Goal: Task Accomplishment & Management: Manage account settings

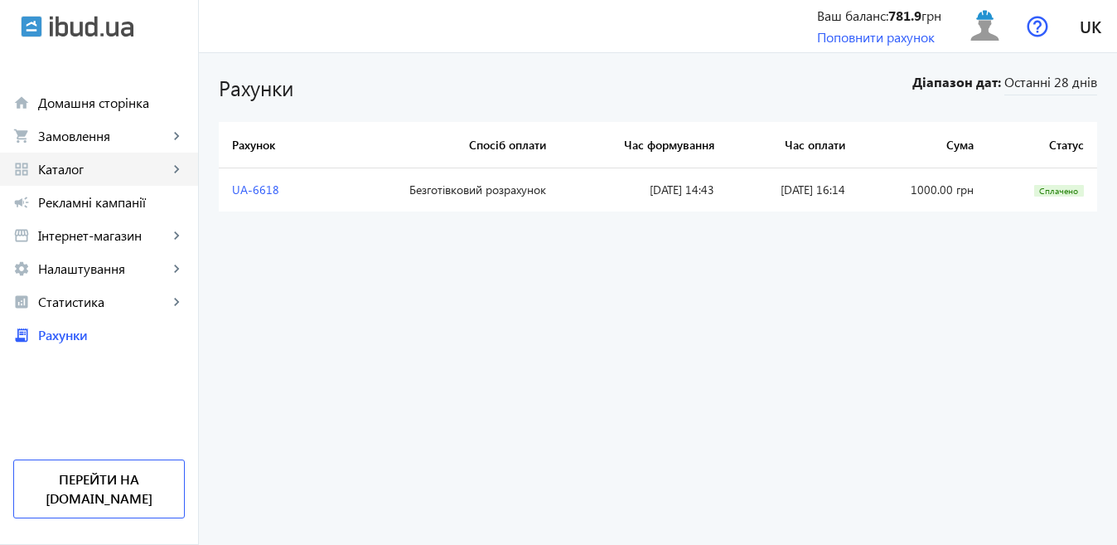
click at [85, 174] on span "Каталог" at bounding box center [103, 169] width 130 height 17
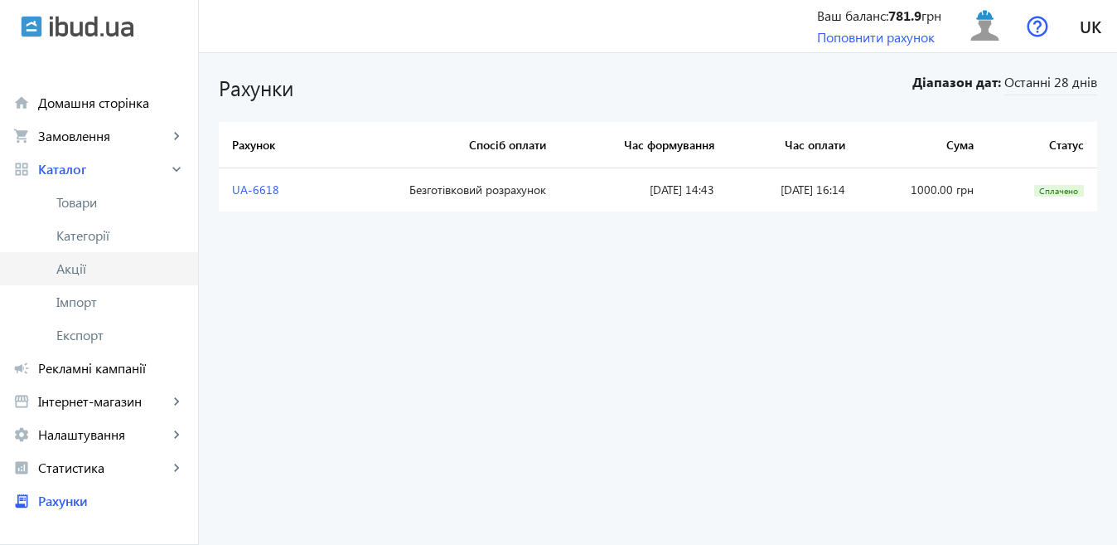
click at [81, 272] on span "Акції" at bounding box center [120, 268] width 128 height 17
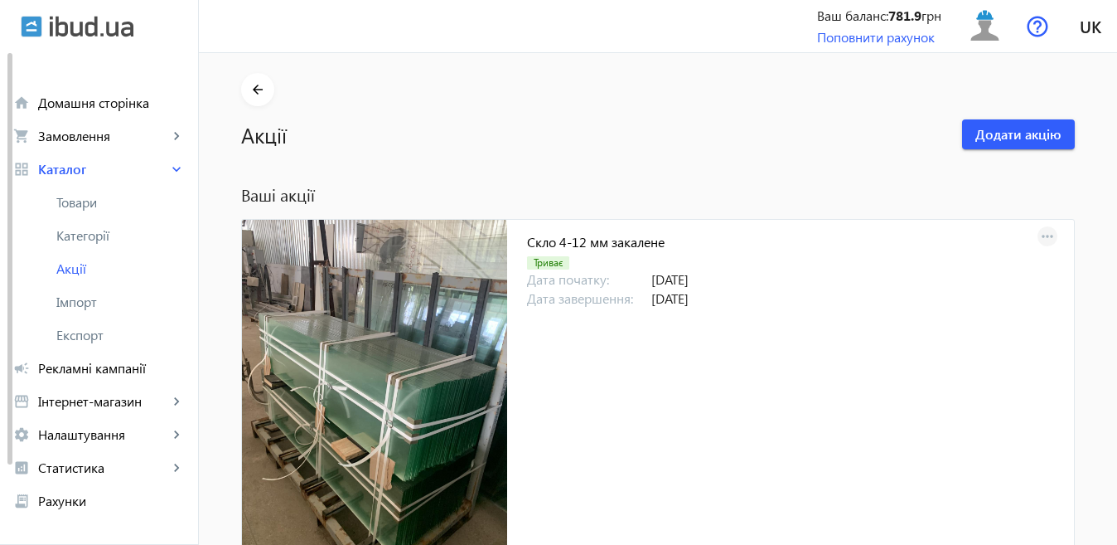
click at [1044, 237] on mat-icon "more_horiz" at bounding box center [1047, 236] width 23 height 23
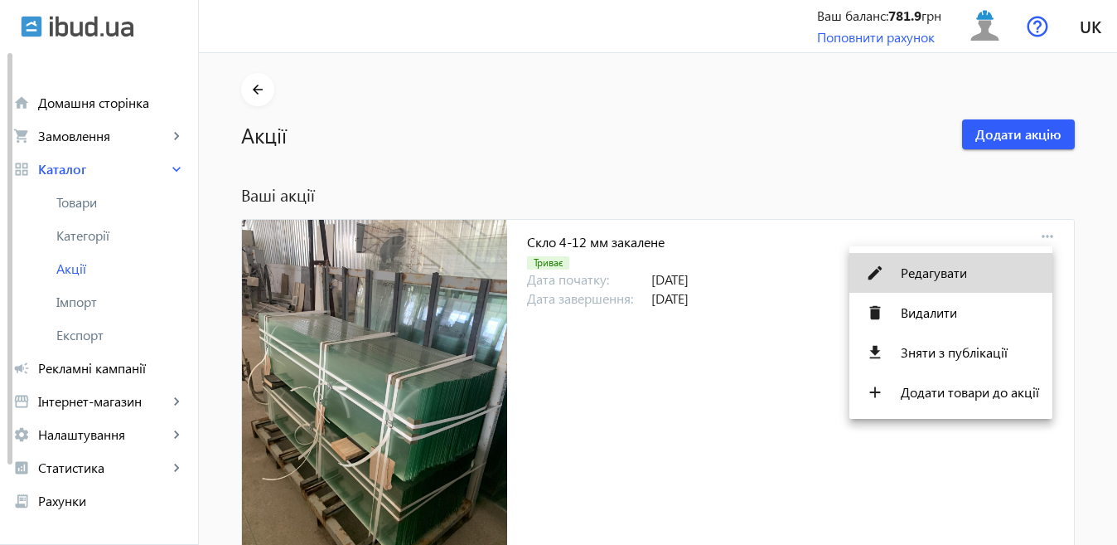
click at [956, 276] on span "Редагувати" at bounding box center [970, 272] width 138 height 13
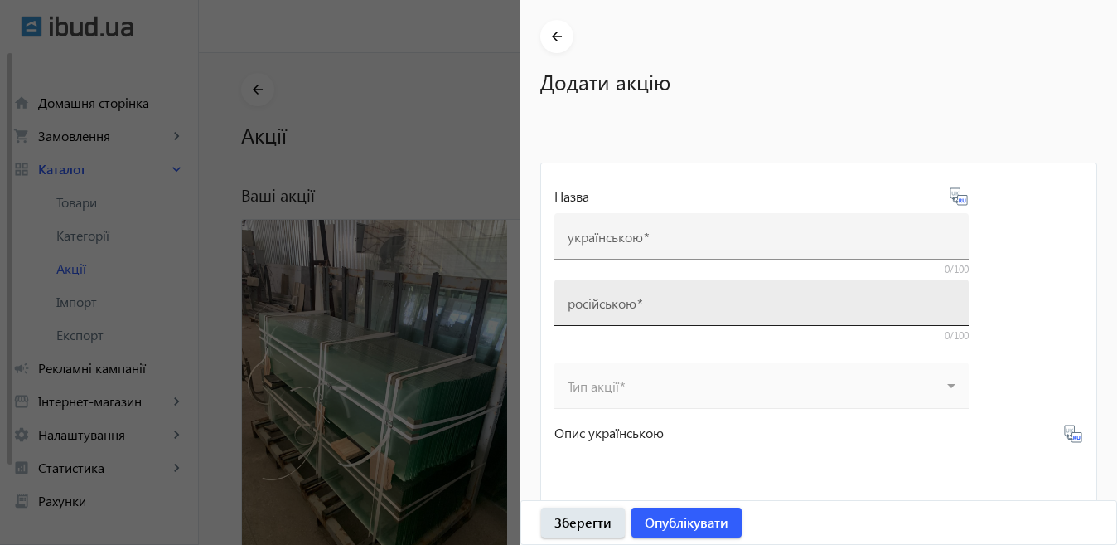
type input "Скло 4-12 мм закалене"
type input "Стекло 4-12 мм каленое"
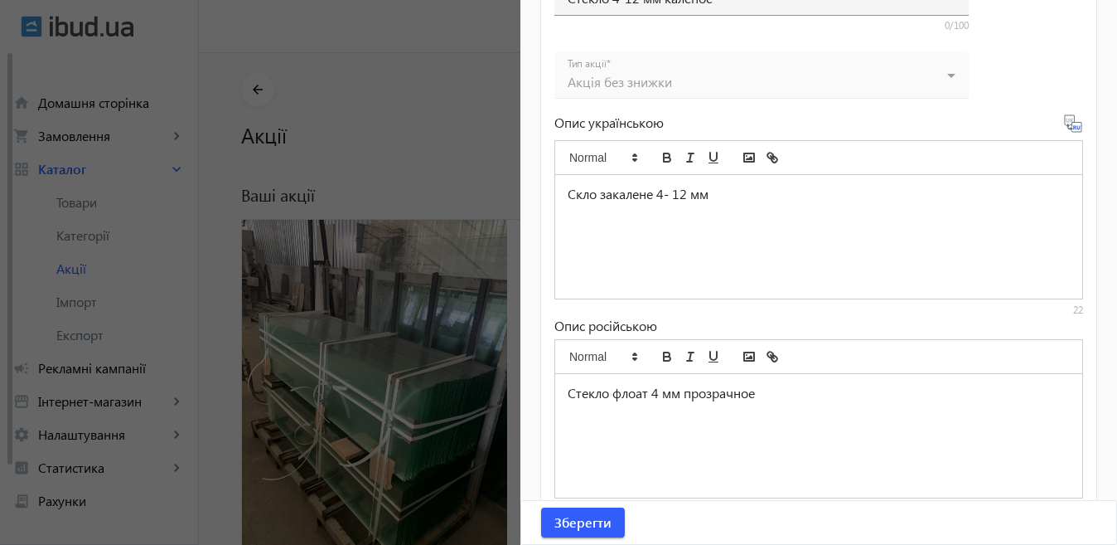
scroll to position [773, 0]
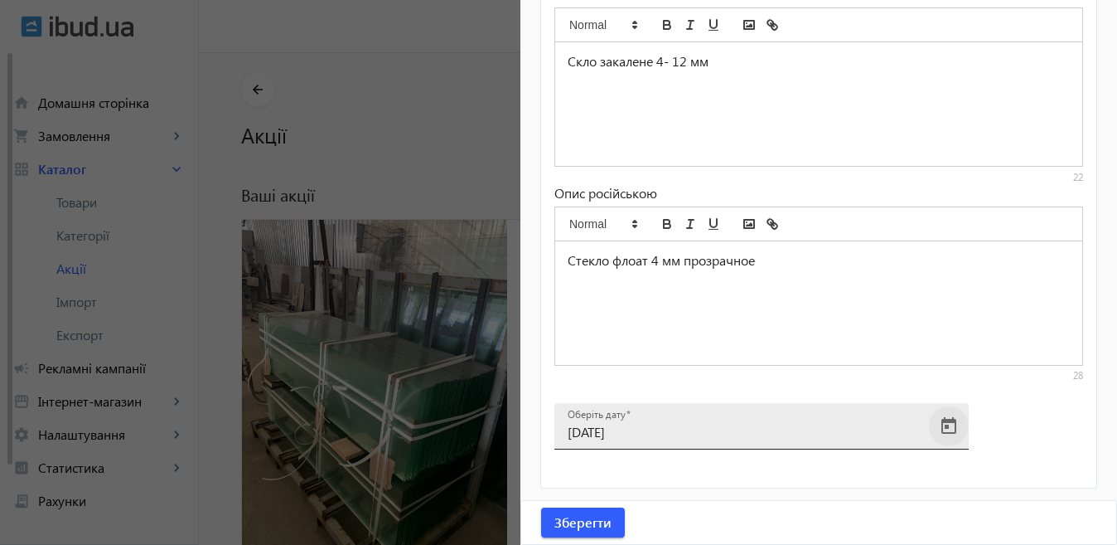
click at [948, 424] on span "Open calendar" at bounding box center [949, 426] width 40 height 40
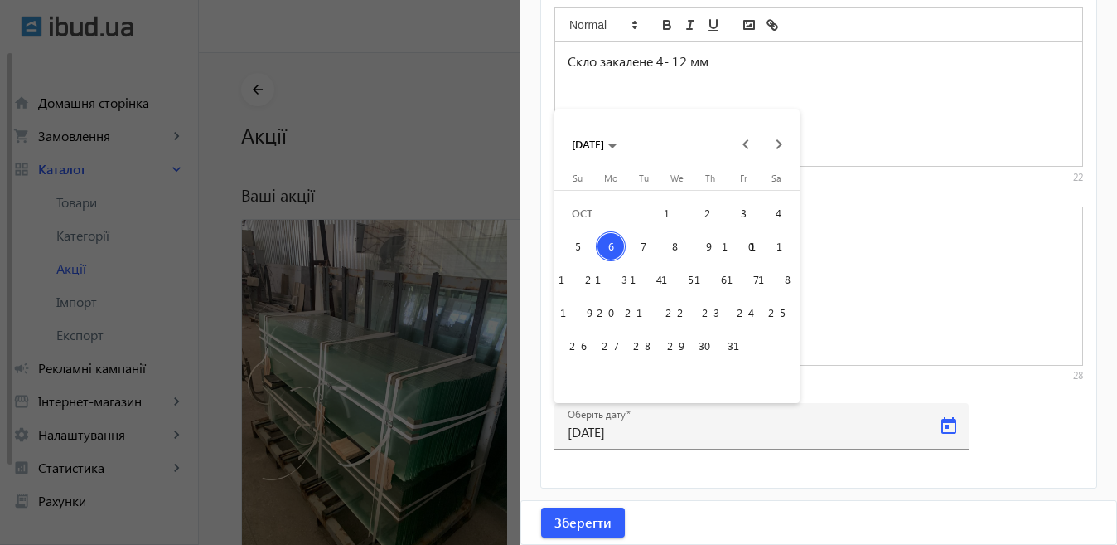
click at [715, 245] on span "9" at bounding box center [710, 246] width 30 height 30
type input "[DATE]"
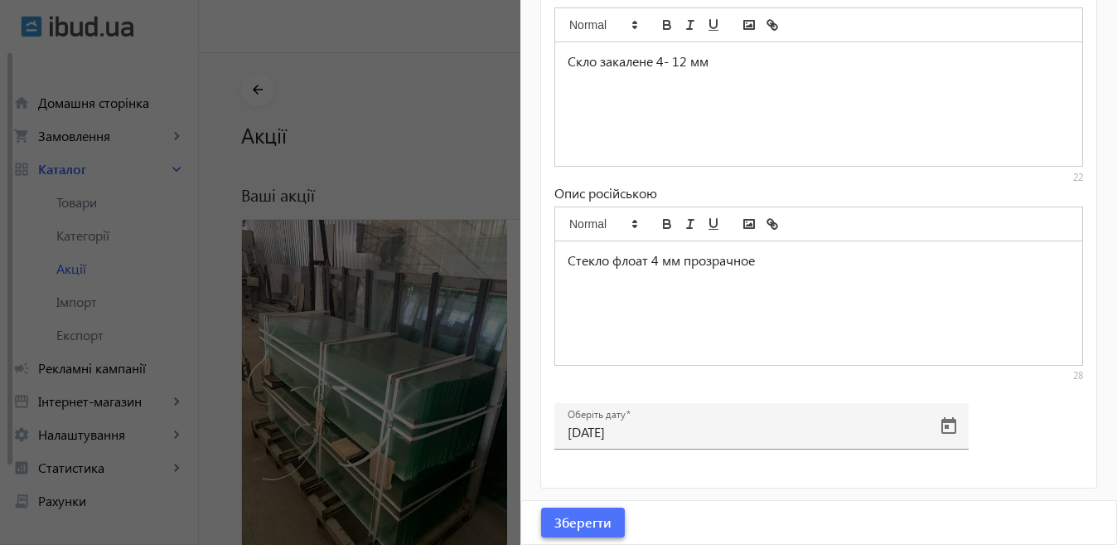
click at [616, 519] on span "submit" at bounding box center [583, 522] width 84 height 40
click at [390, 350] on div at bounding box center [558, 272] width 1117 height 545
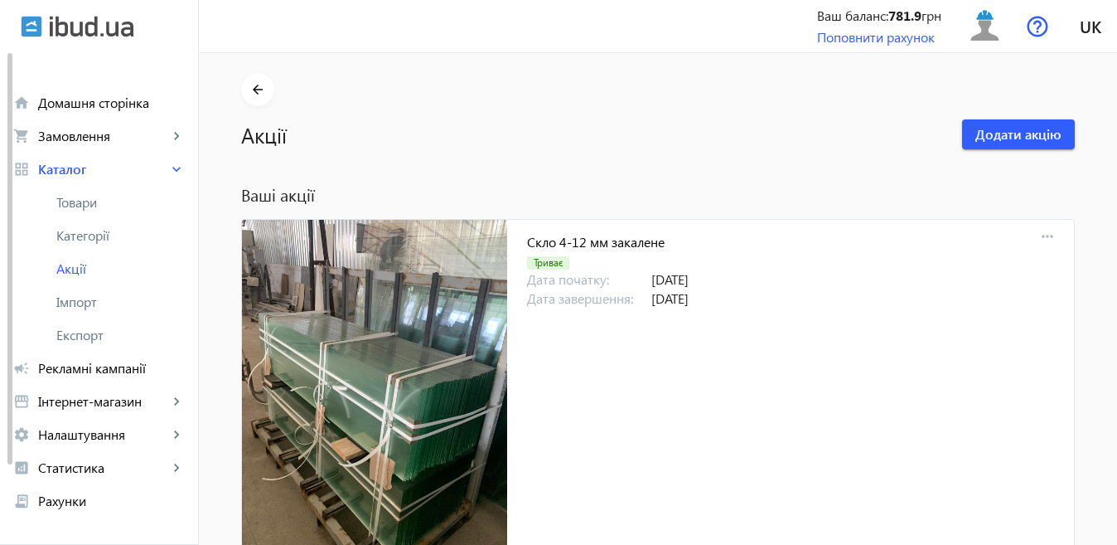
scroll to position [83, 0]
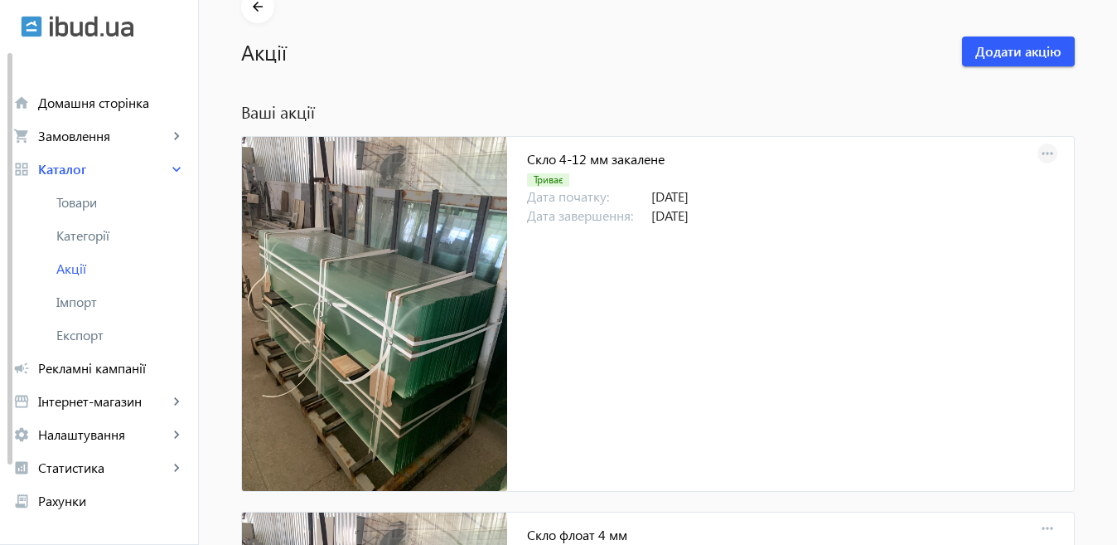
click at [1039, 152] on mat-icon "more_horiz" at bounding box center [1047, 154] width 23 height 23
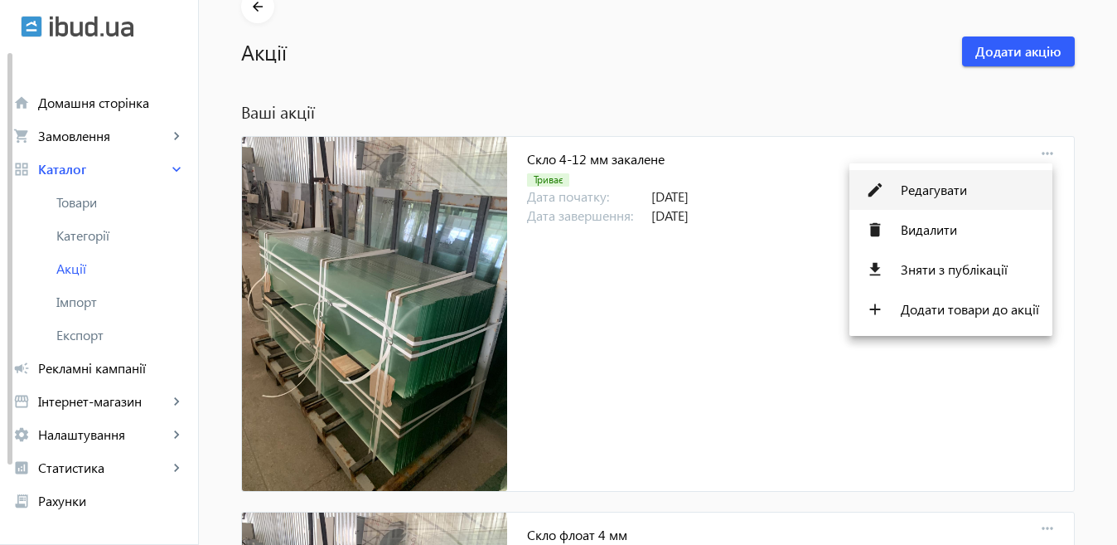
click at [919, 199] on button "edit Редагувати" at bounding box center [951, 190] width 203 height 40
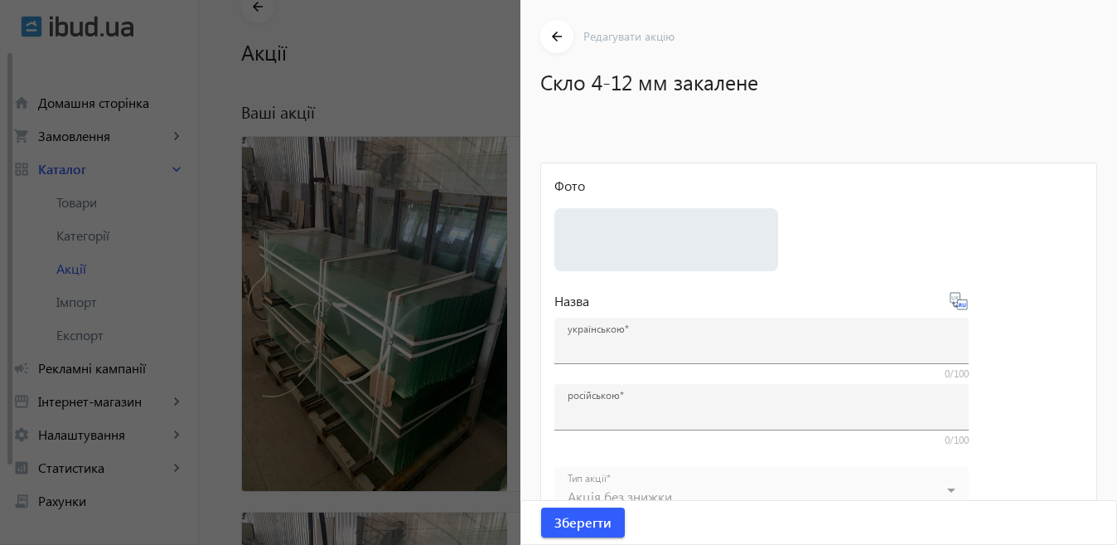
type input "Скло 4-12 мм закалене"
type input "Стекло 4-12 мм каленое"
type input "[DATE]"
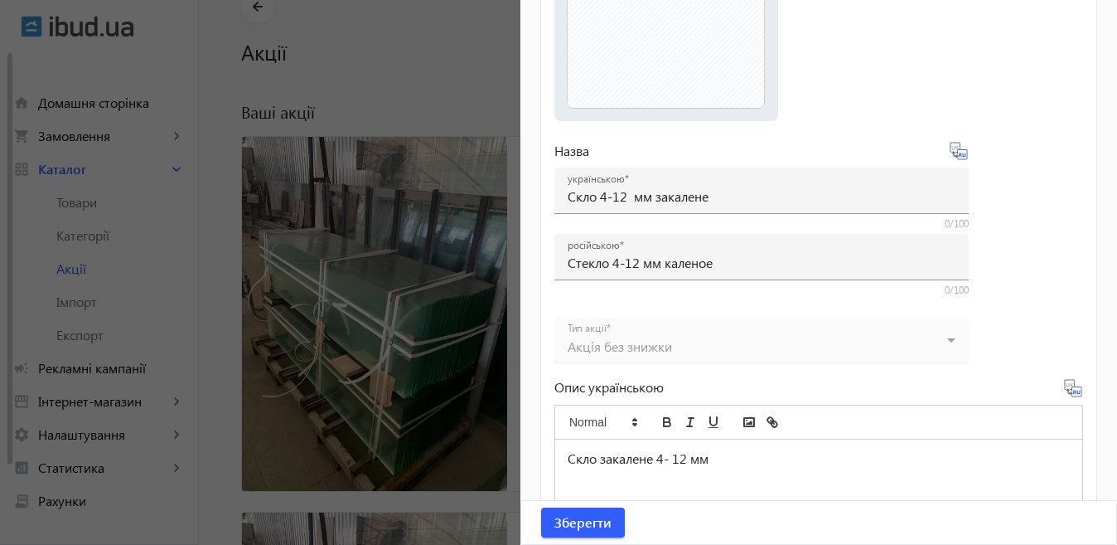
scroll to position [414, 0]
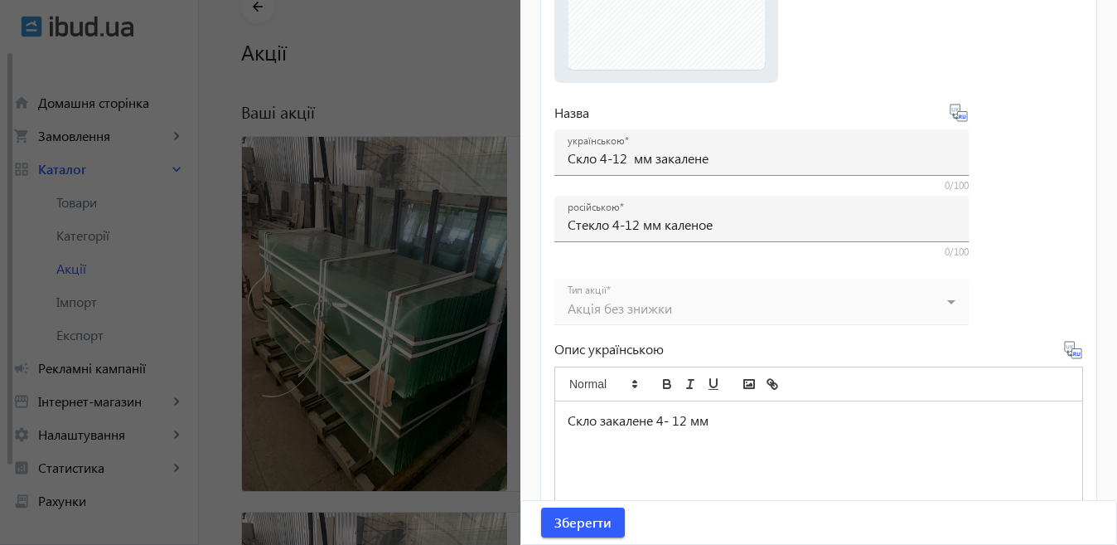
click at [396, 314] on div at bounding box center [558, 272] width 1117 height 545
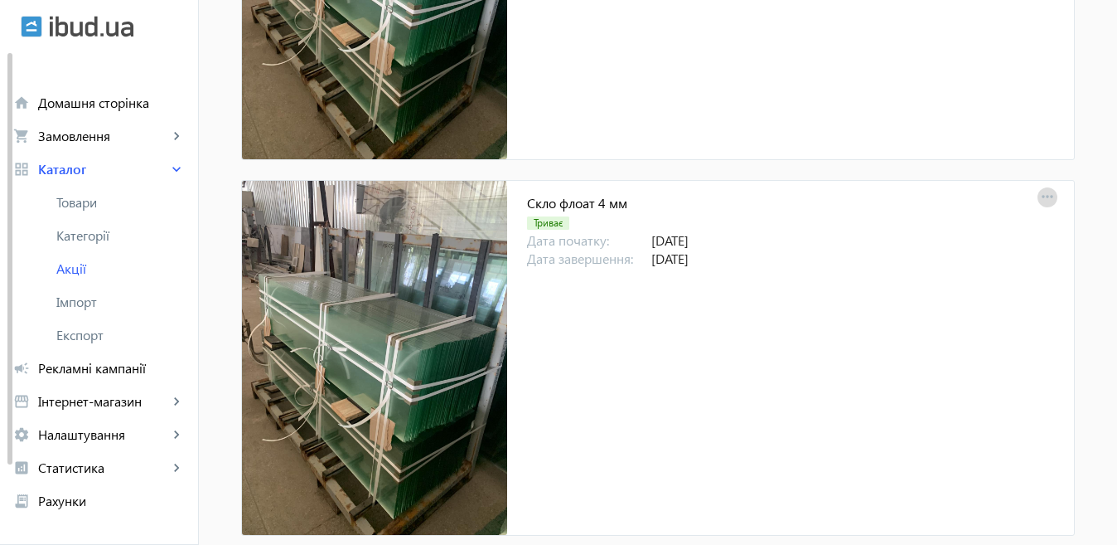
click at [1042, 196] on mat-icon "more_horiz" at bounding box center [1047, 197] width 23 height 23
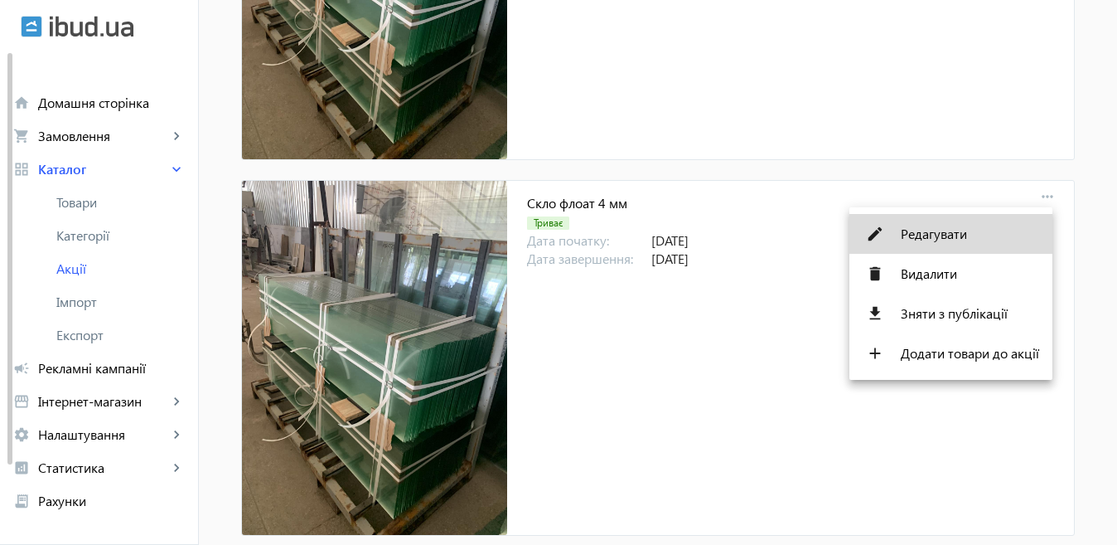
click at [932, 232] on span "Редагувати" at bounding box center [970, 233] width 138 height 13
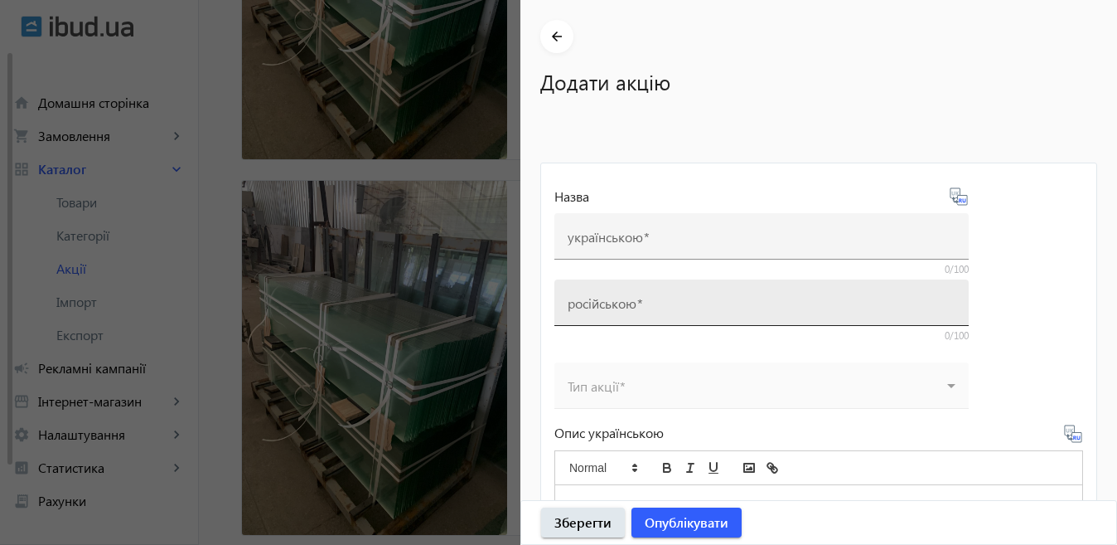
type input "Скло флоат 4 мм"
type input "Стекло флоат 4 мм"
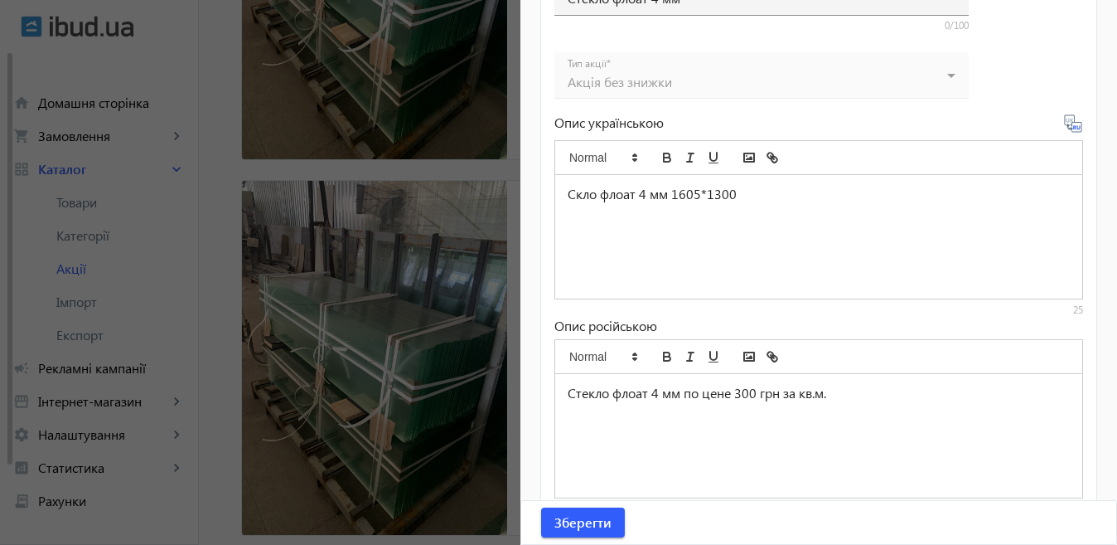
scroll to position [773, 0]
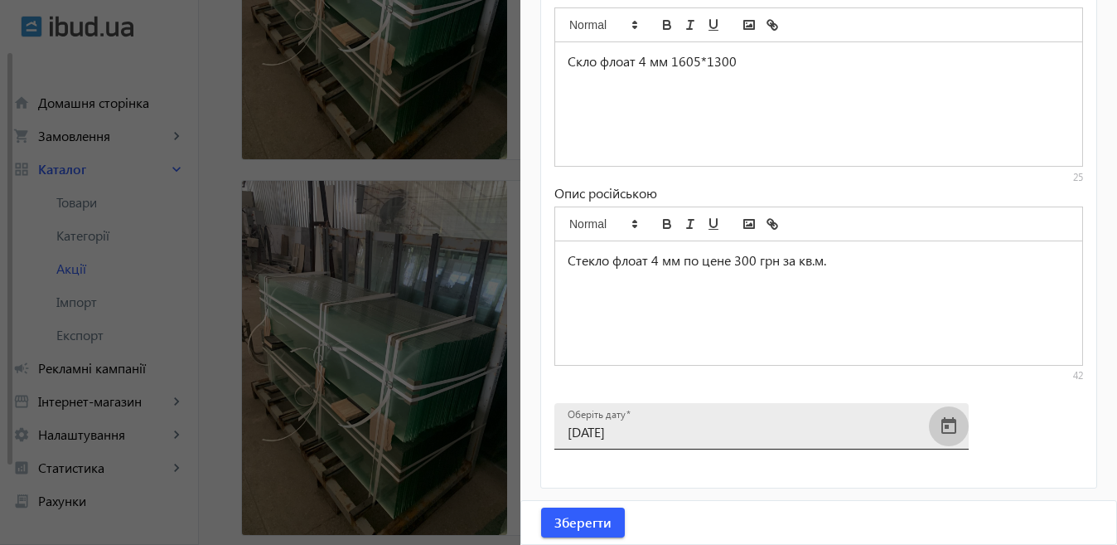
click at [953, 419] on span "Open calendar" at bounding box center [949, 426] width 40 height 40
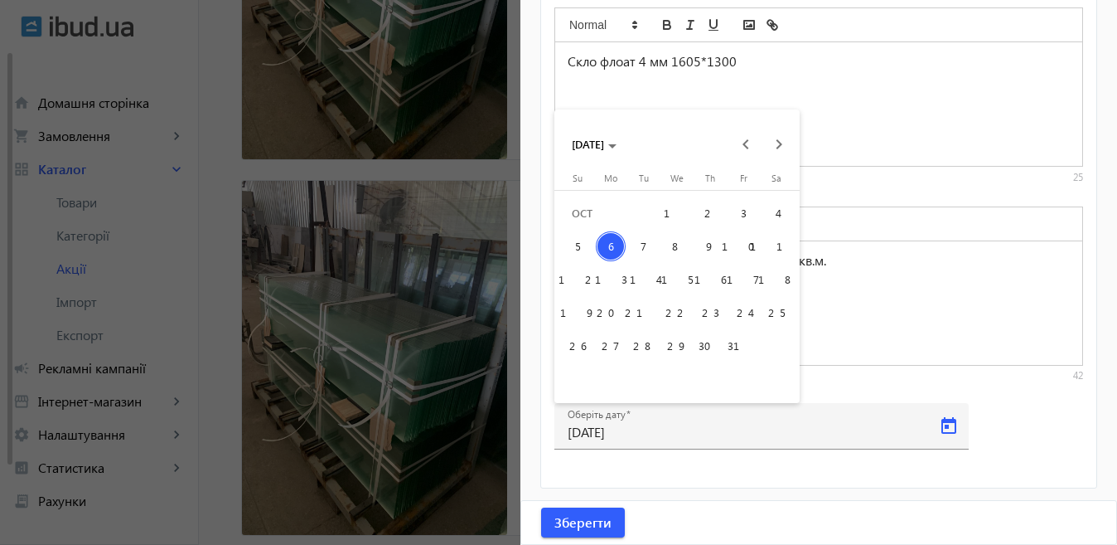
click at [710, 245] on span "9" at bounding box center [710, 246] width 30 height 30
type input "[DATE]"
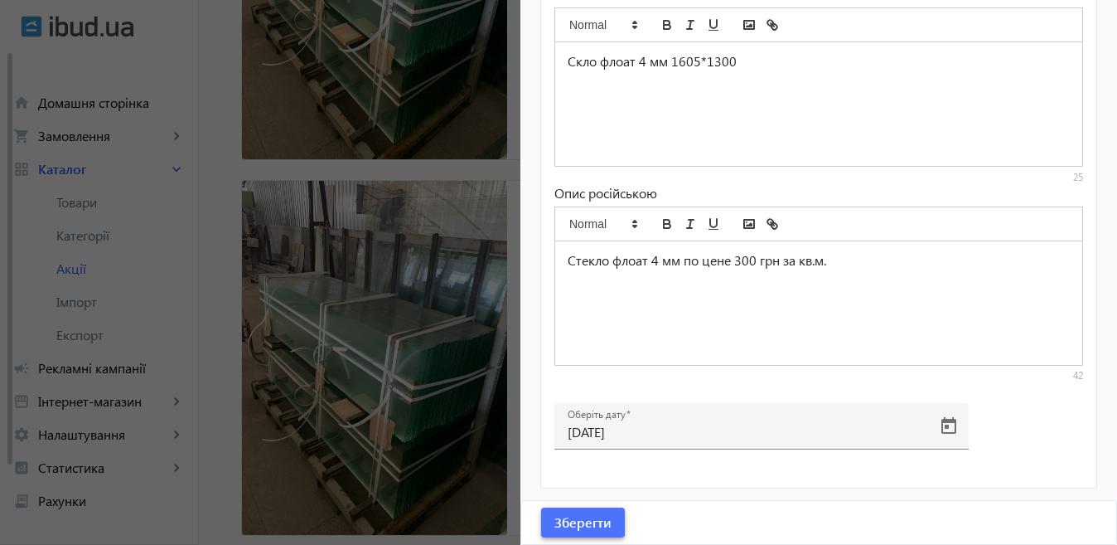
click at [592, 522] on span "Зберегти" at bounding box center [583, 522] width 57 height 18
click at [430, 327] on div at bounding box center [558, 272] width 1117 height 545
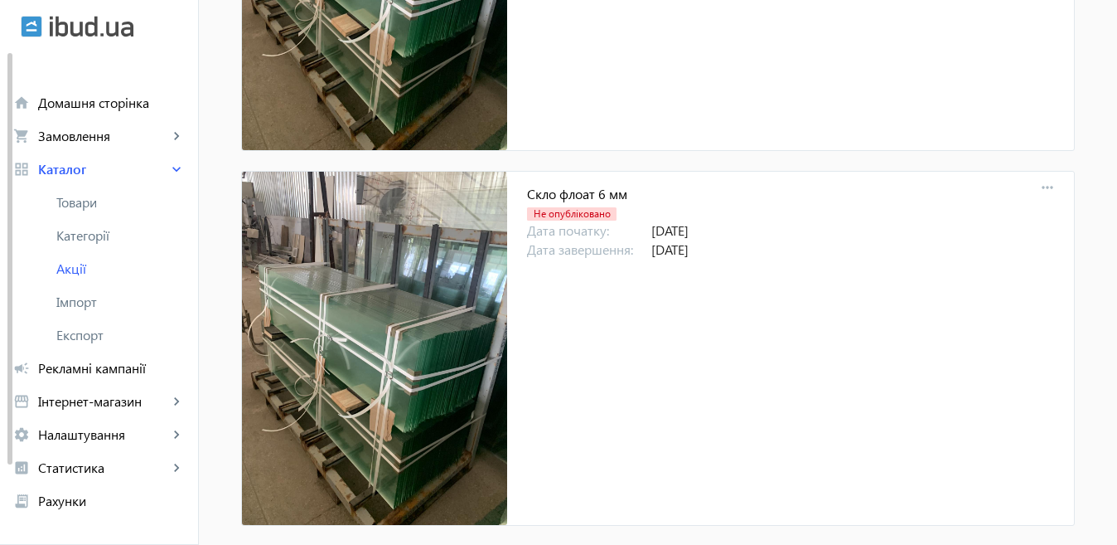
scroll to position [829, 0]
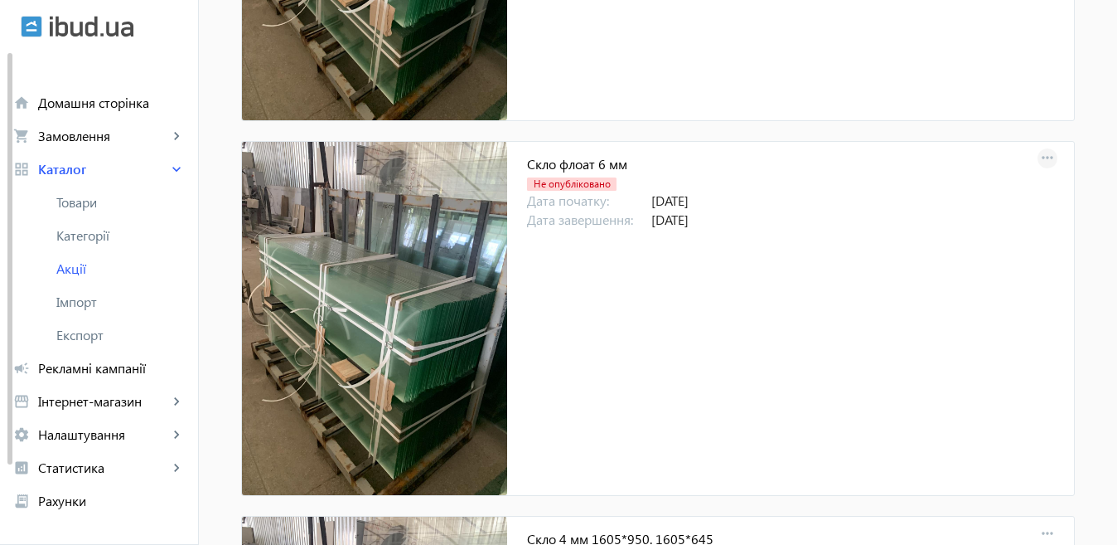
click at [1047, 153] on mat-icon "more_horiz" at bounding box center [1047, 158] width 23 height 23
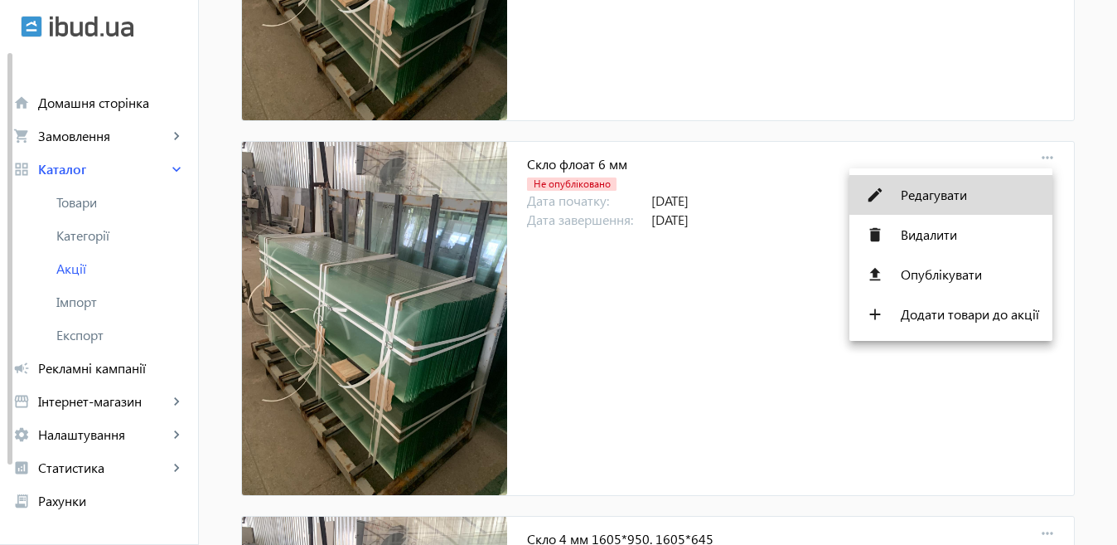
click at [956, 195] on span "Редагувати" at bounding box center [970, 194] width 138 height 13
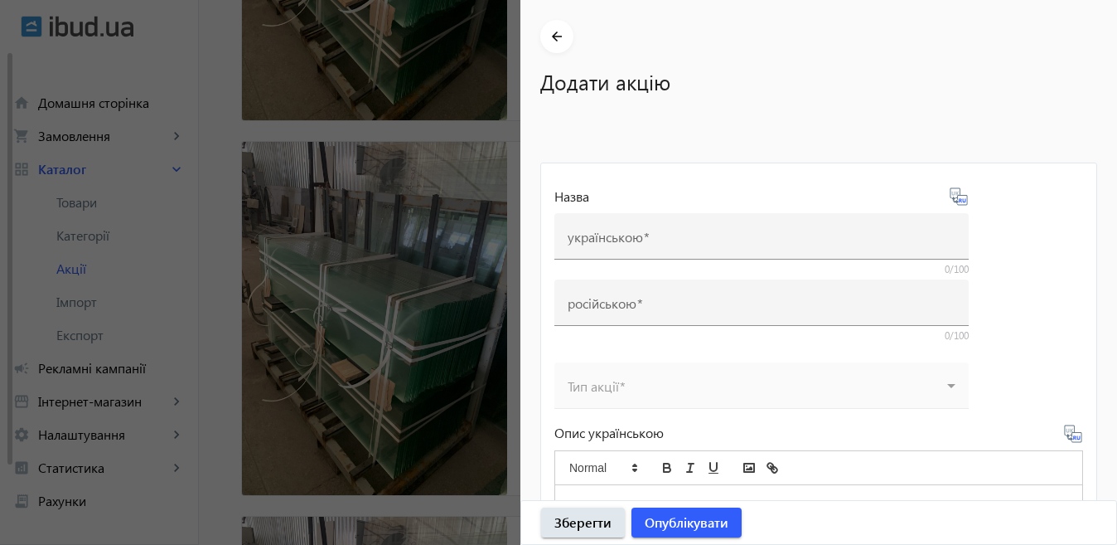
type input "Скло флоат 6 мм"
type input "Стекло 6 мм"
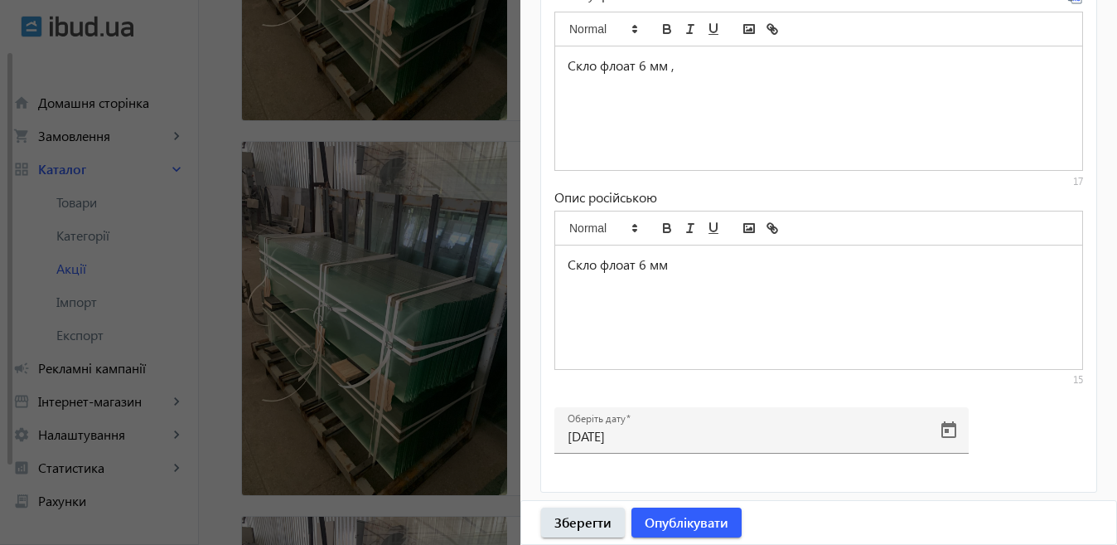
scroll to position [773, 0]
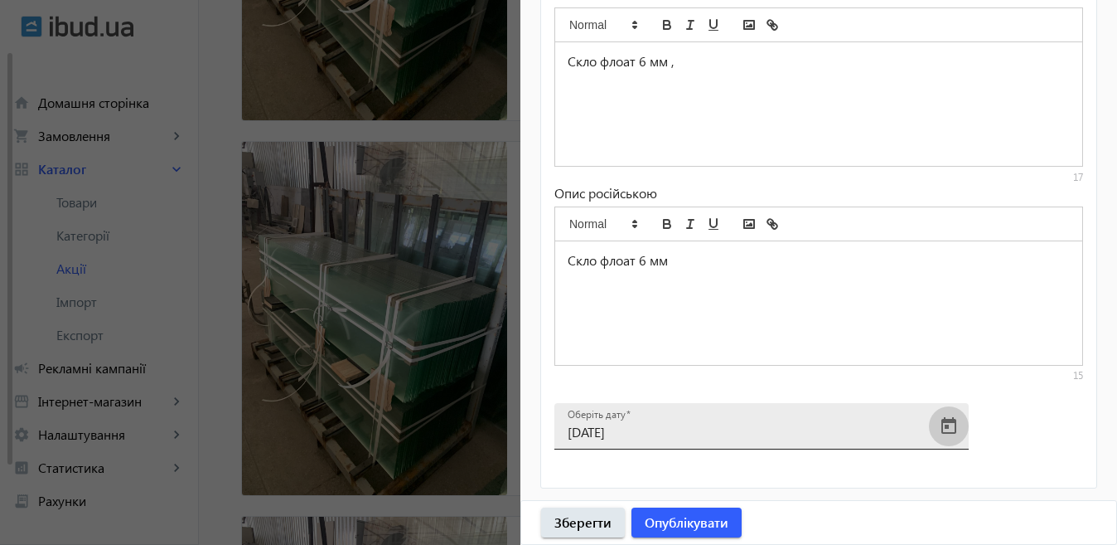
click at [950, 421] on span "Open calendar" at bounding box center [949, 426] width 40 height 40
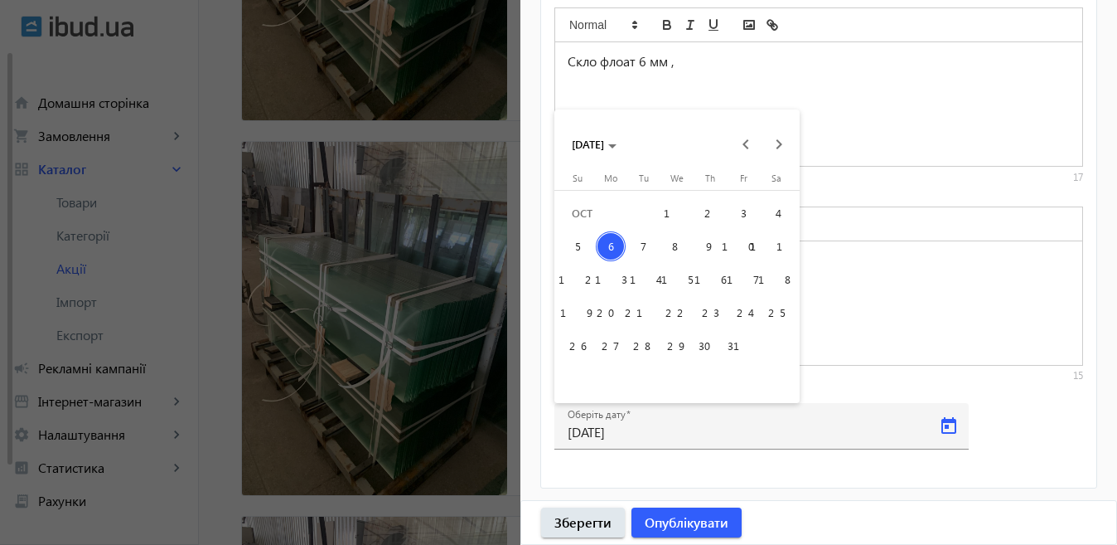
click at [707, 245] on span "9" at bounding box center [710, 246] width 30 height 30
type input "[DATE]"
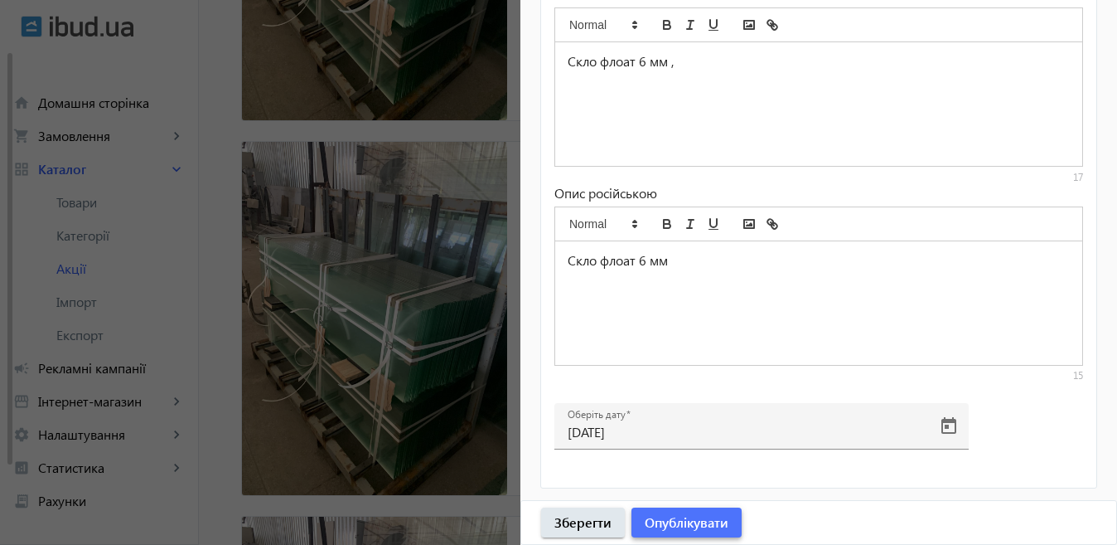
click at [694, 528] on span "Опублікувати" at bounding box center [687, 522] width 84 height 18
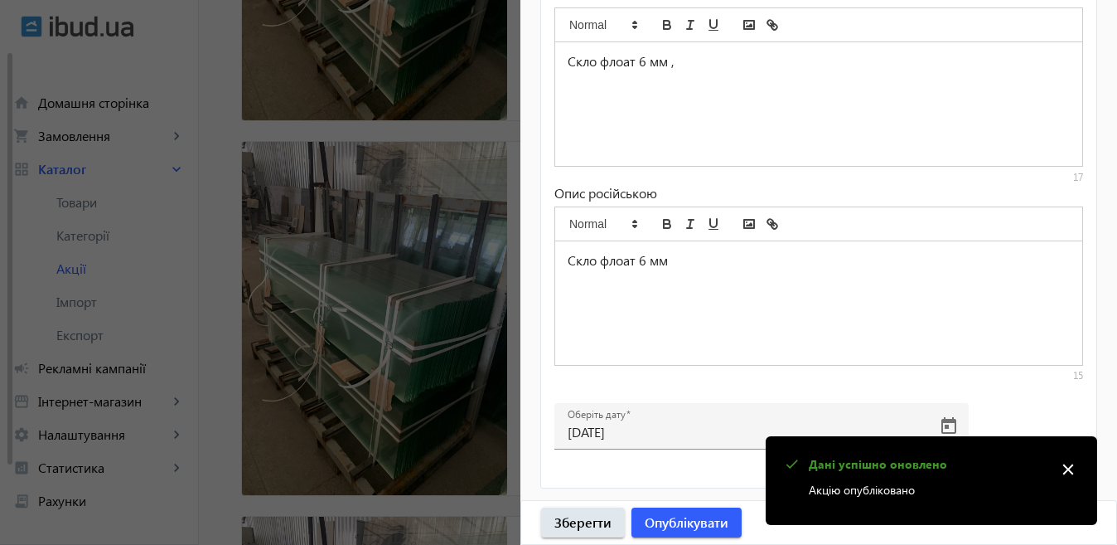
click at [378, 352] on div at bounding box center [558, 272] width 1117 height 545
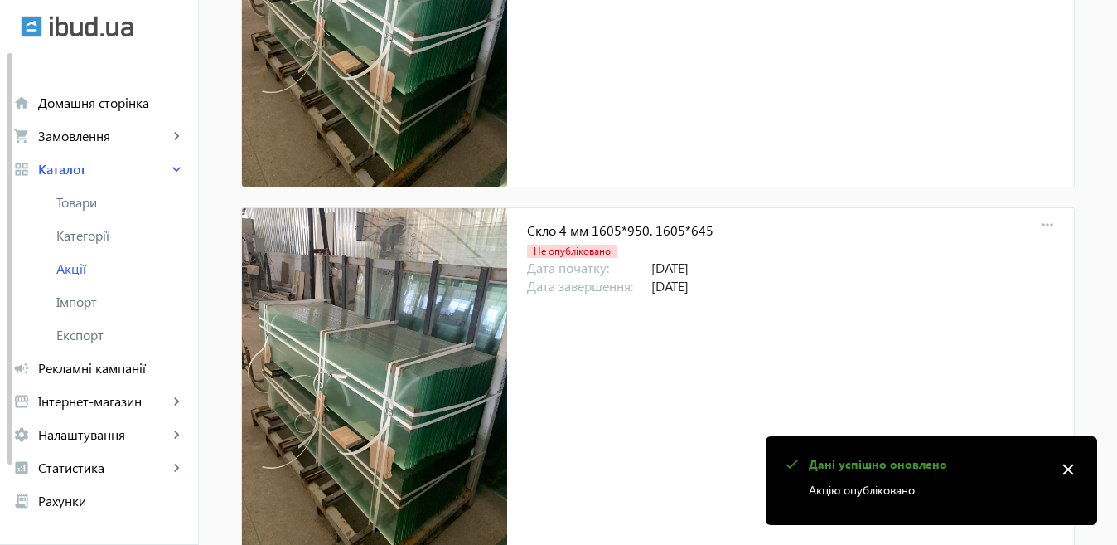
scroll to position [1243, 0]
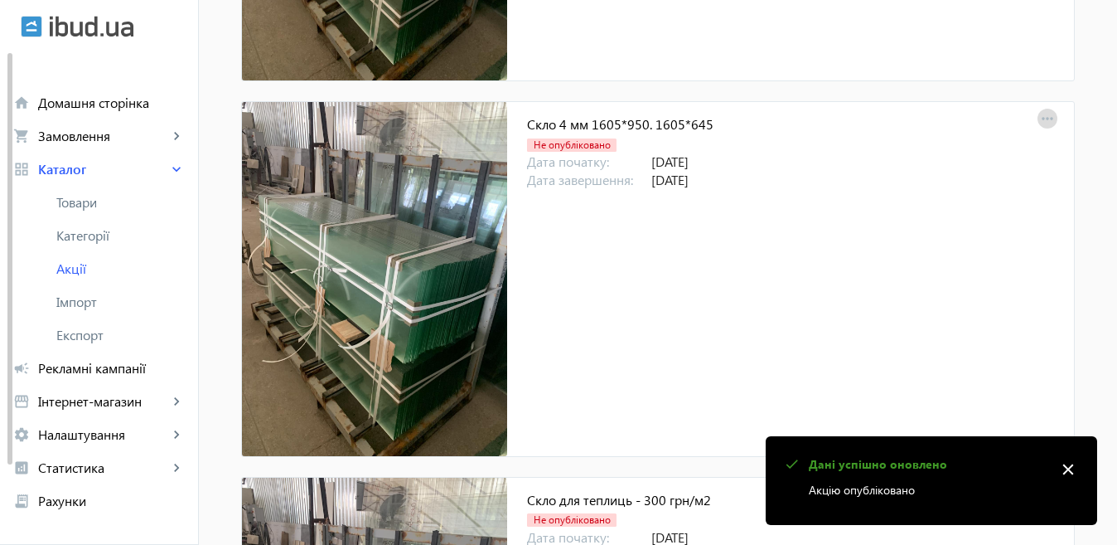
click at [1041, 120] on mat-icon "more_horiz" at bounding box center [1047, 119] width 23 height 23
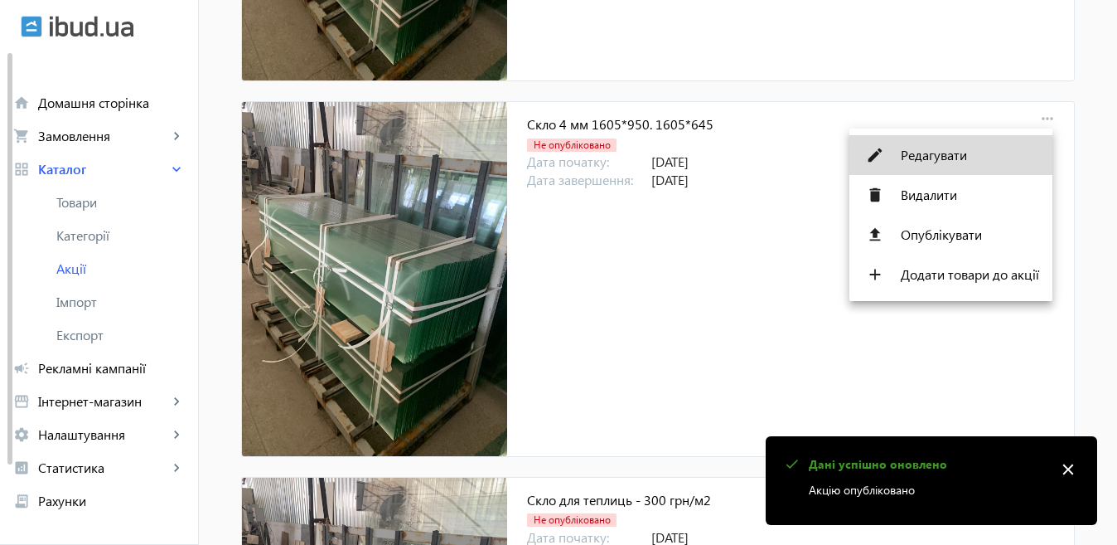
click at [976, 154] on span "Редагувати" at bounding box center [970, 154] width 138 height 13
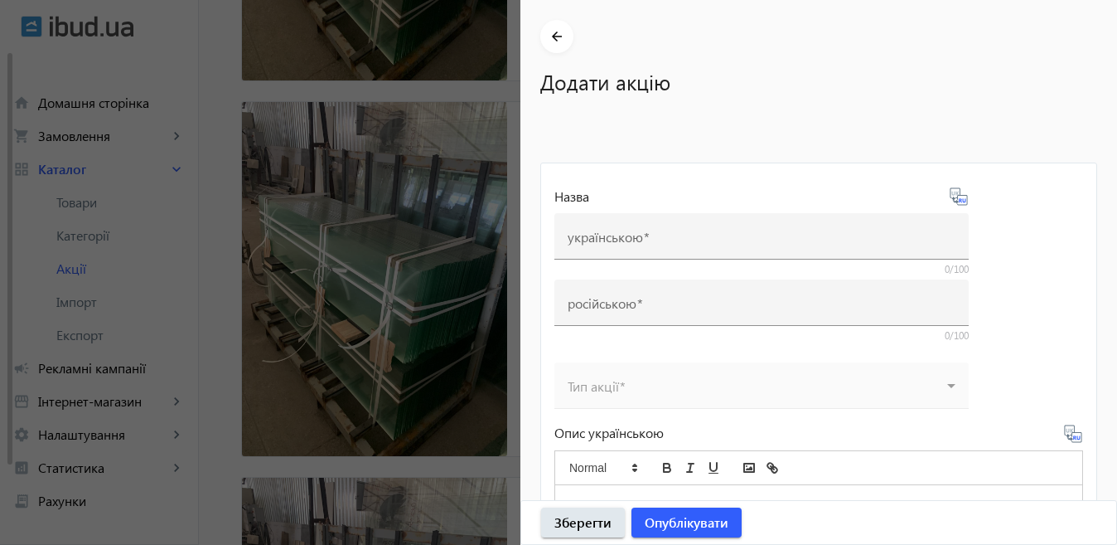
type input "Скло 4 мм 1605*950. 1605*645"
type input "Стекло 4 мм 1605*950. 1605*645"
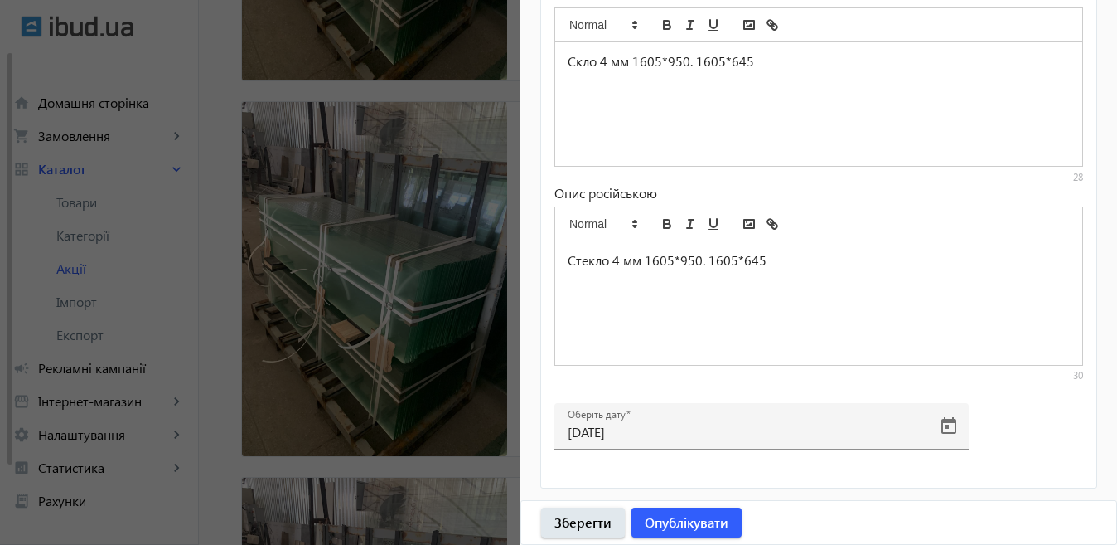
scroll to position [1658, 0]
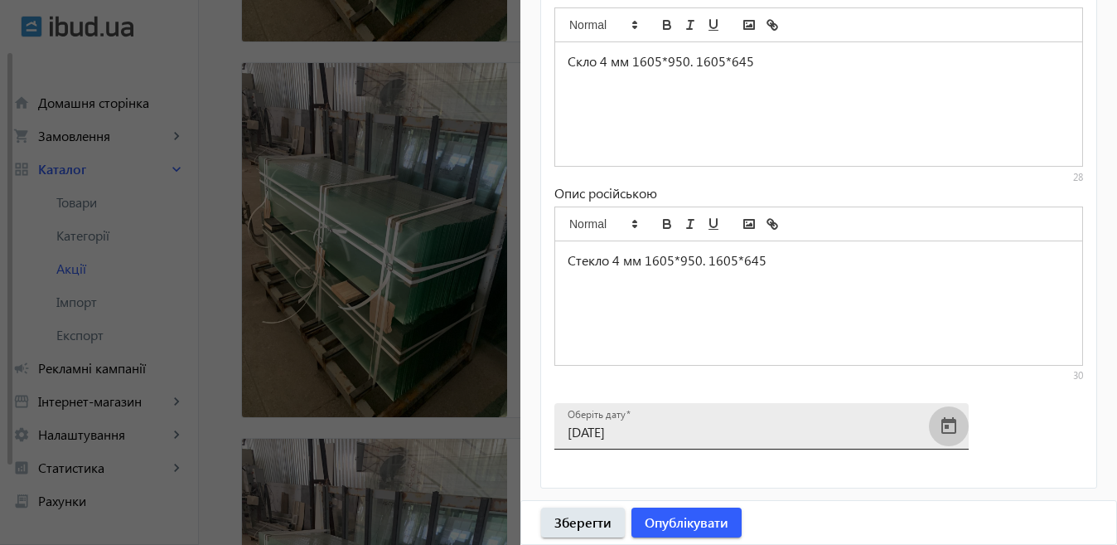
click at [948, 422] on span "Open calendar" at bounding box center [949, 426] width 40 height 40
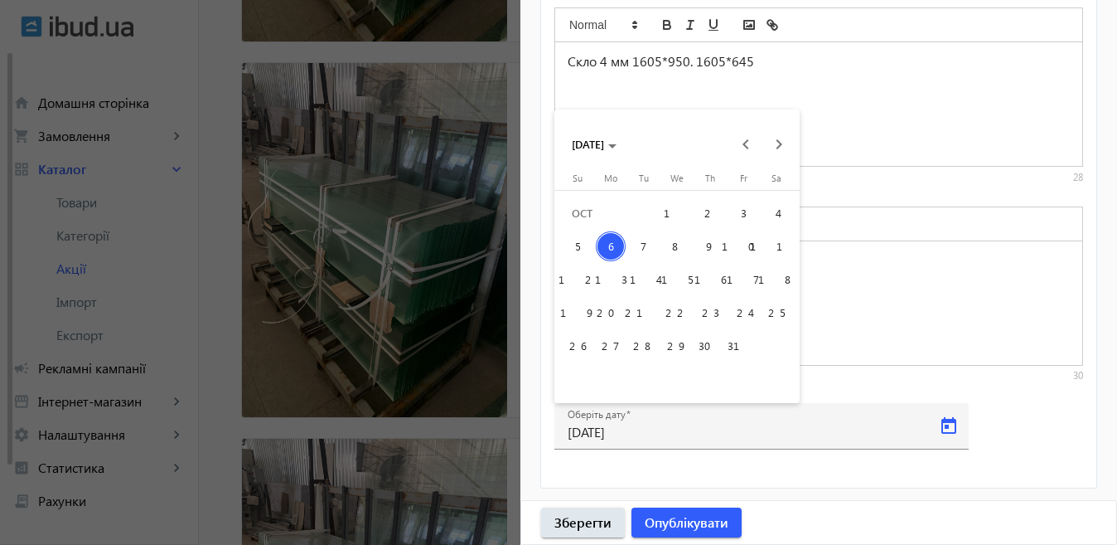
click at [712, 243] on span "9" at bounding box center [710, 246] width 30 height 30
type input "[DATE]"
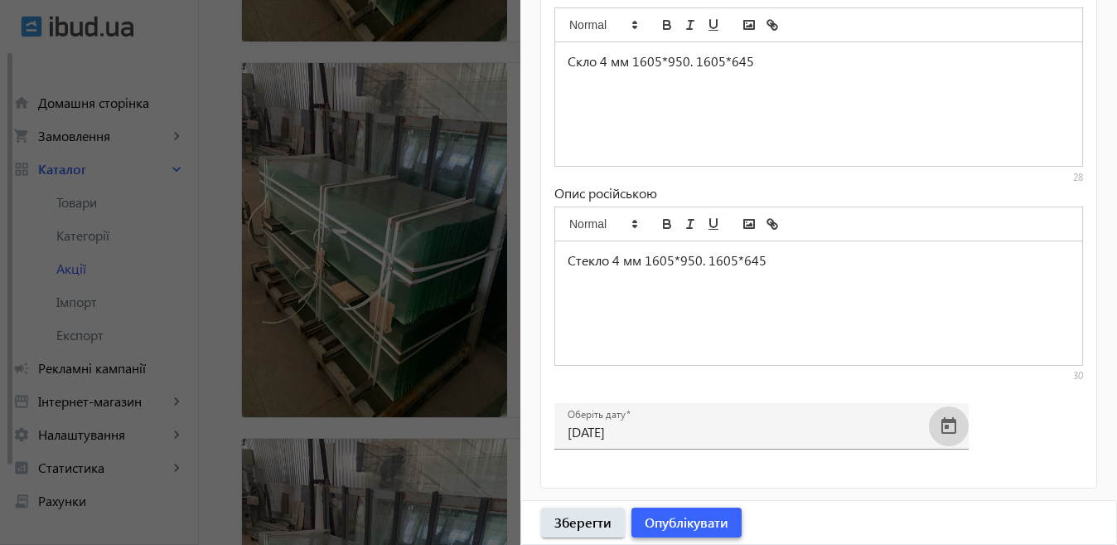
click at [698, 516] on span "Опублікувати" at bounding box center [687, 522] width 84 height 18
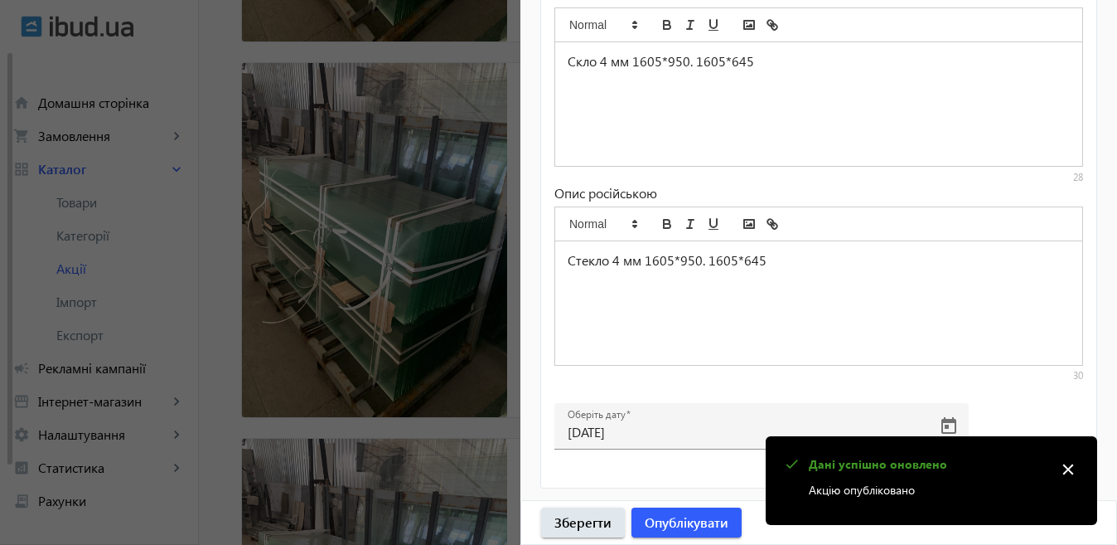
click at [388, 364] on div at bounding box center [558, 272] width 1117 height 545
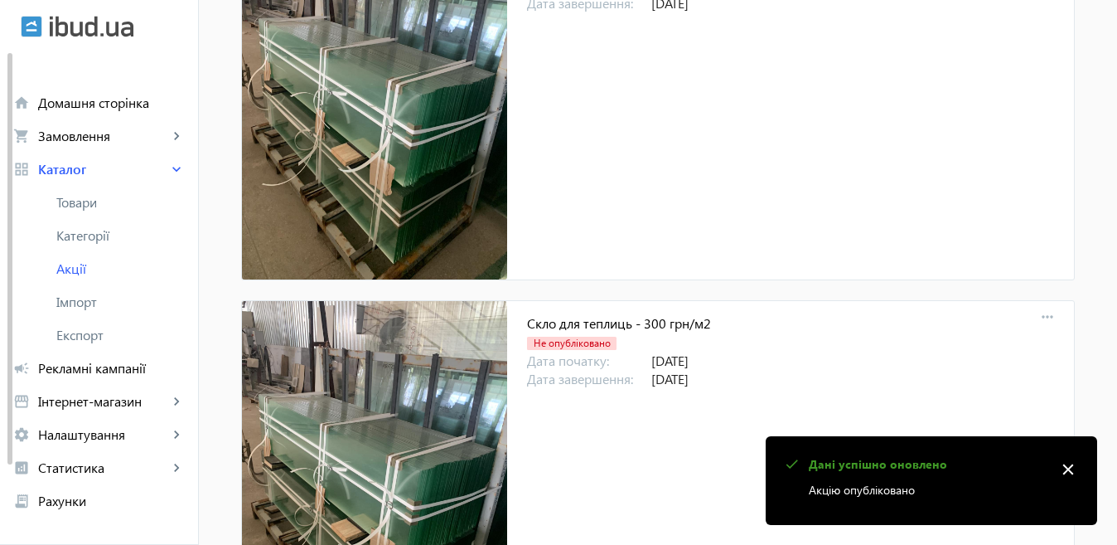
scroll to position [1421, 0]
click at [1040, 313] on mat-icon "more_horiz" at bounding box center [1047, 316] width 23 height 23
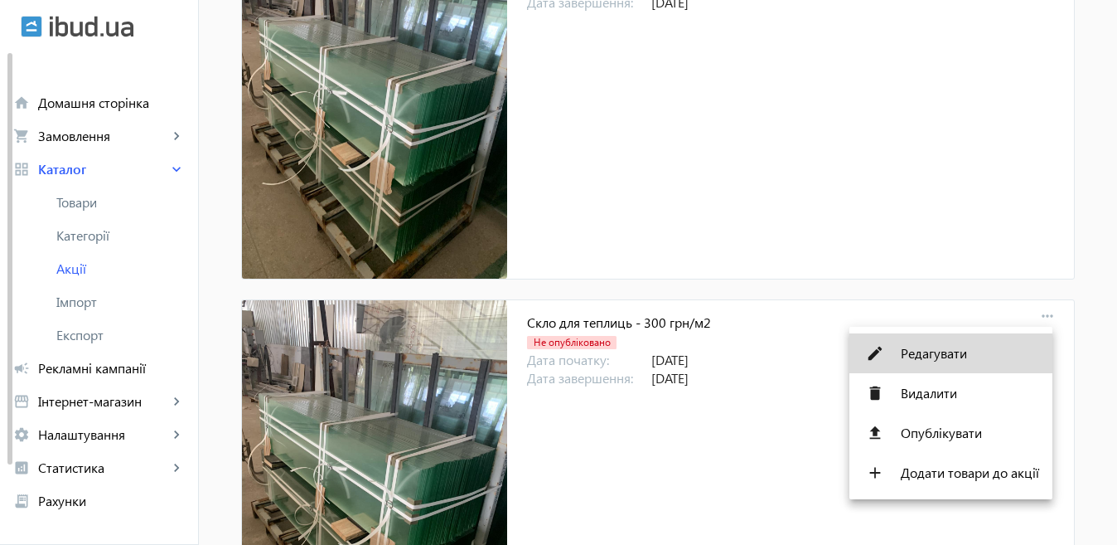
click at [913, 349] on span "Редагувати" at bounding box center [970, 352] width 138 height 13
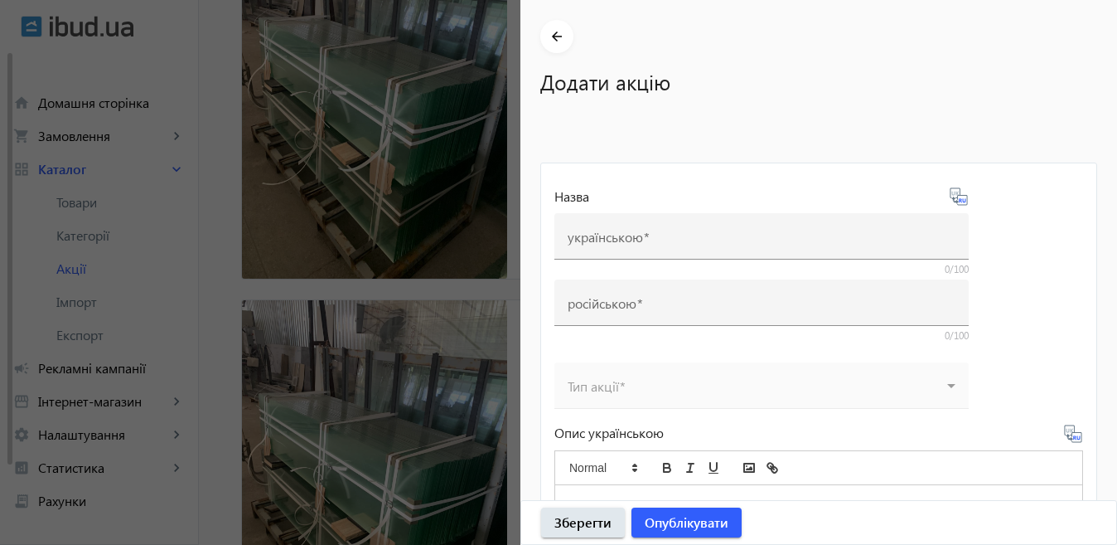
type input "Скло для теплиць - 300 грн/м2"
type input "Стекло для теплиц - 300 грн/м2"
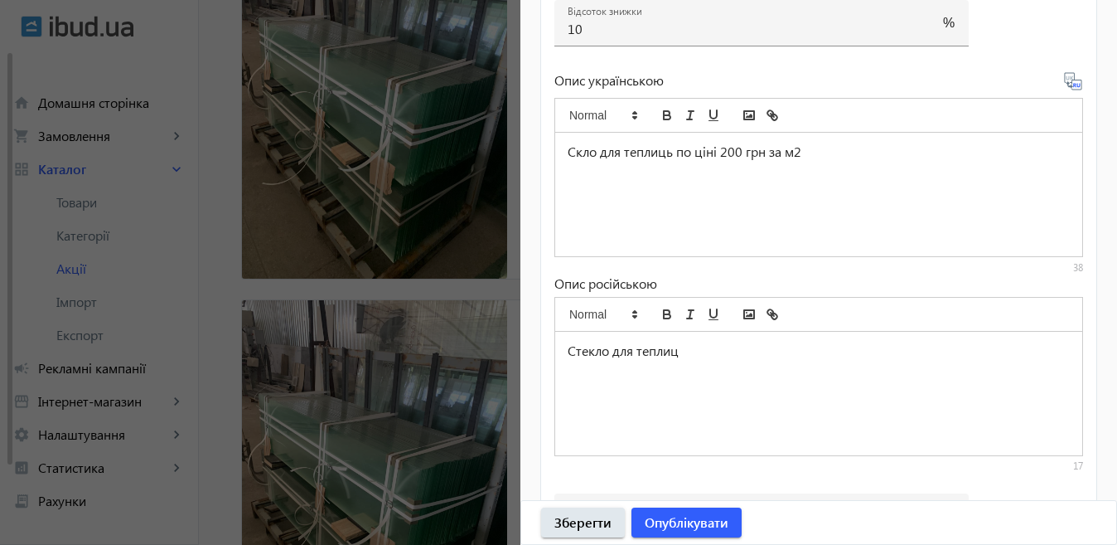
scroll to position [855, 0]
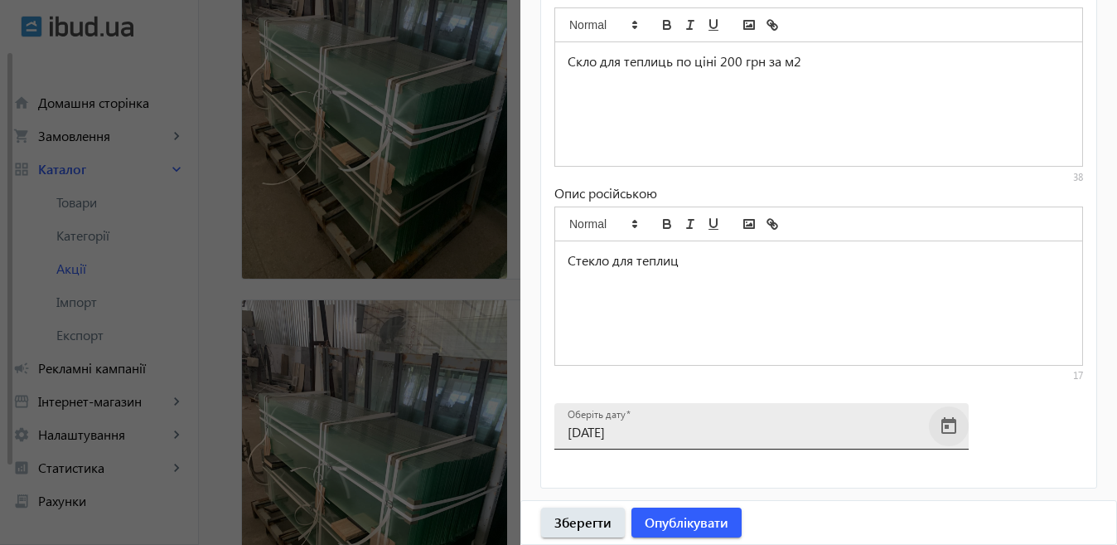
click at [944, 424] on span "Open calendar" at bounding box center [949, 426] width 40 height 40
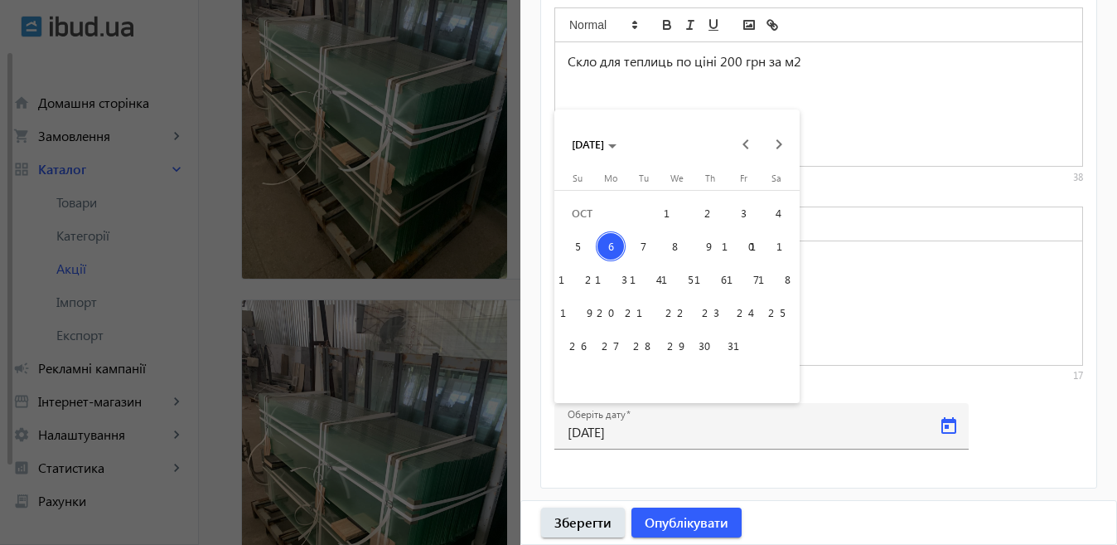
click at [715, 242] on span "9" at bounding box center [710, 246] width 30 height 30
type input "[DATE]"
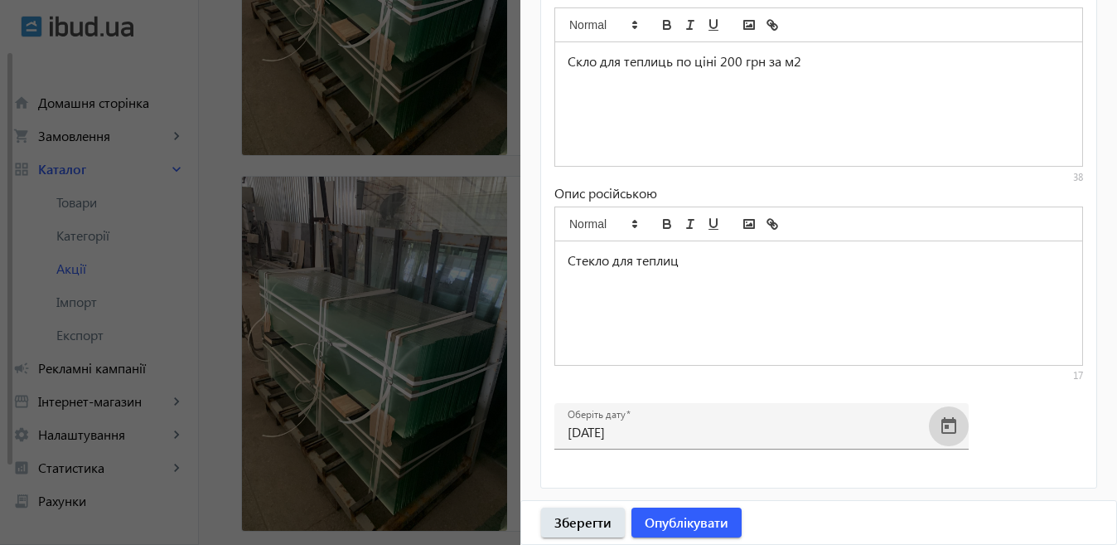
scroll to position [1752, 0]
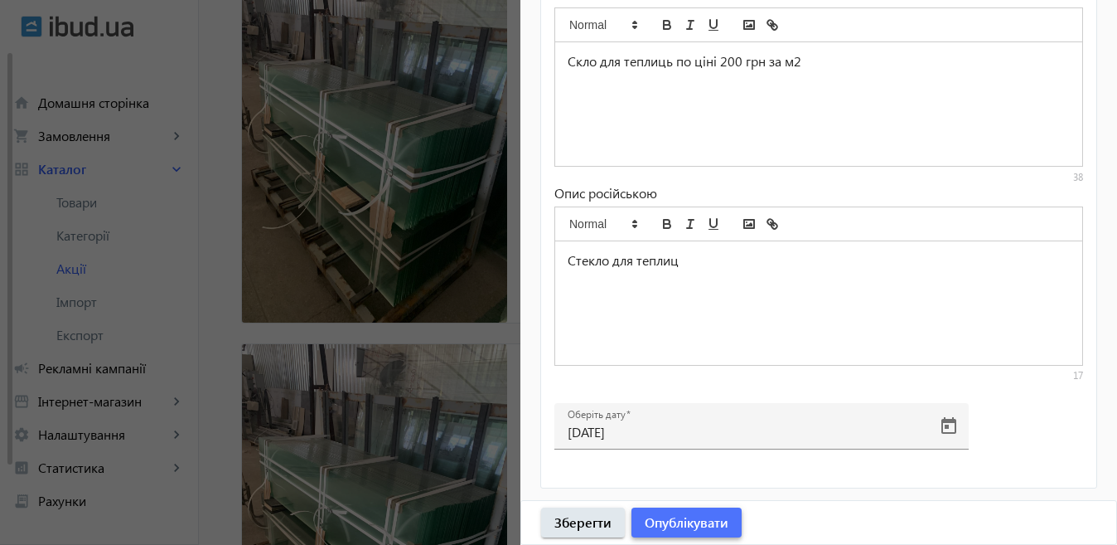
click at [700, 524] on span "Опублікувати" at bounding box center [687, 522] width 84 height 18
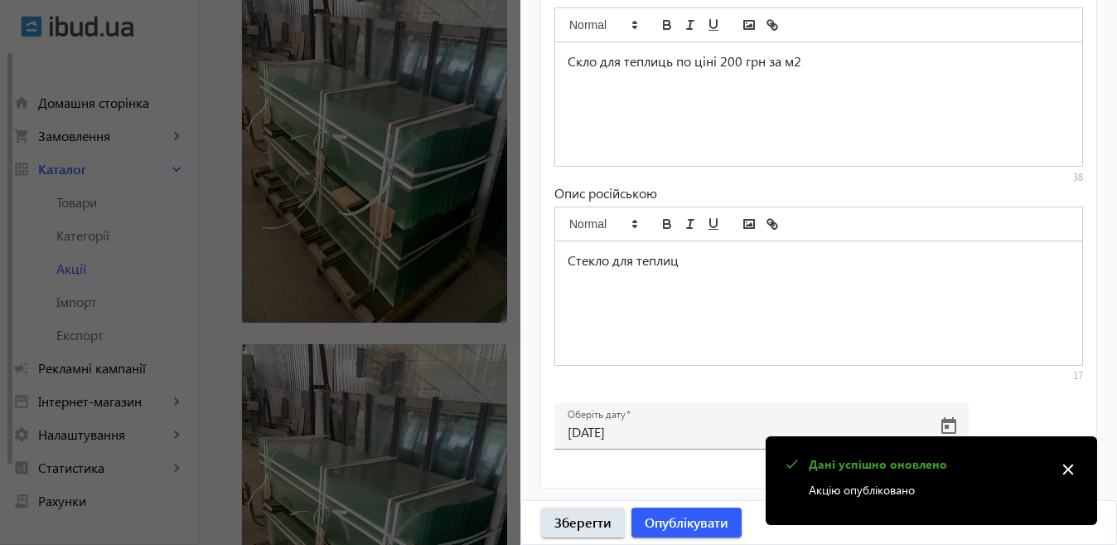
click at [401, 393] on div at bounding box center [558, 272] width 1117 height 545
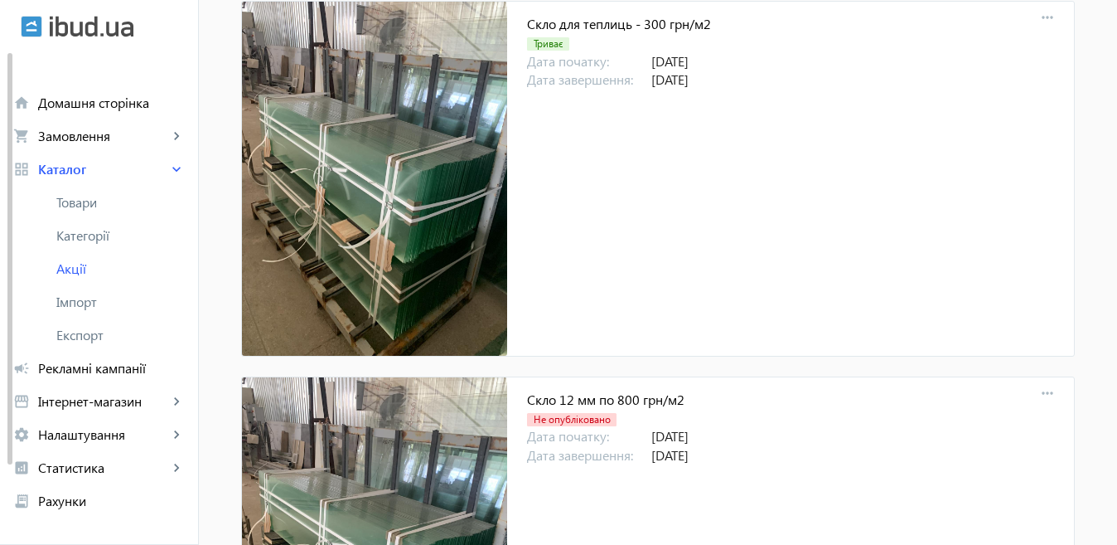
scroll to position [1879, 0]
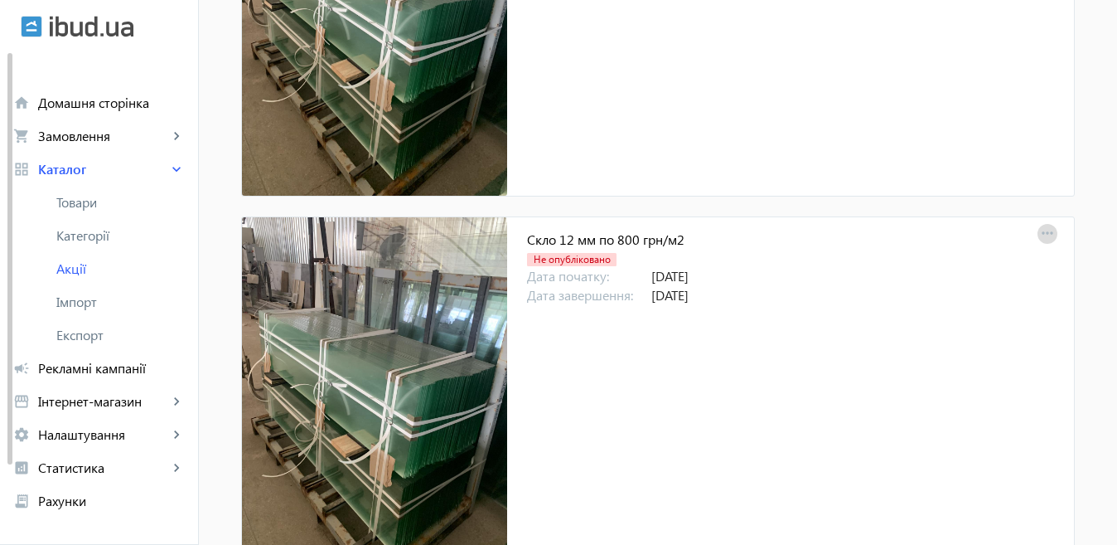
click at [1043, 226] on mat-icon "more_horiz" at bounding box center [1047, 233] width 23 height 23
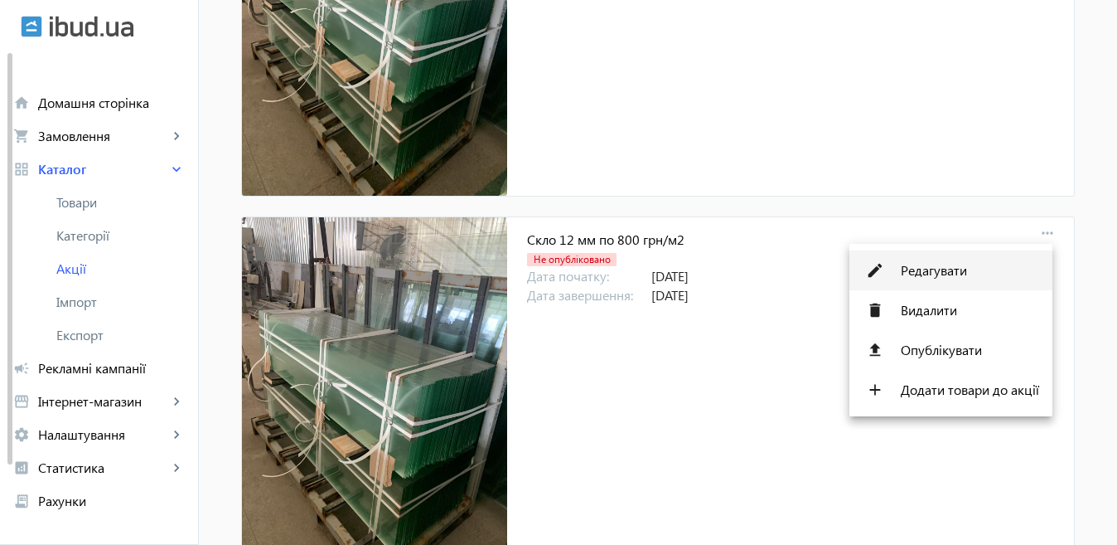
click at [944, 269] on span "Редагувати" at bounding box center [970, 270] width 138 height 13
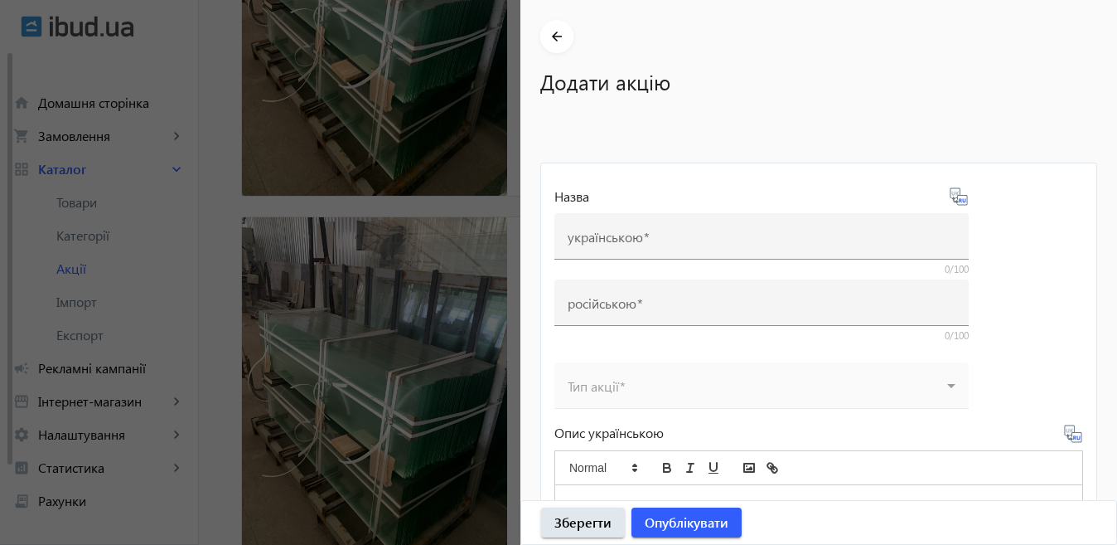
type input "Скло 12 мм по 800 грн/м2"
type input "Стекло 12 мм по 800 грн/м2"
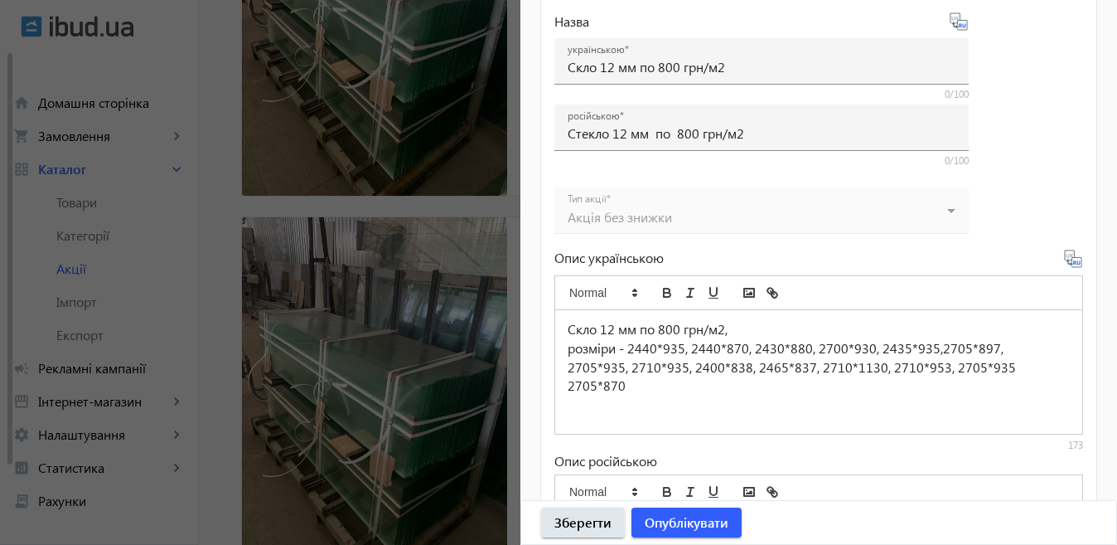
scroll to position [746, 0]
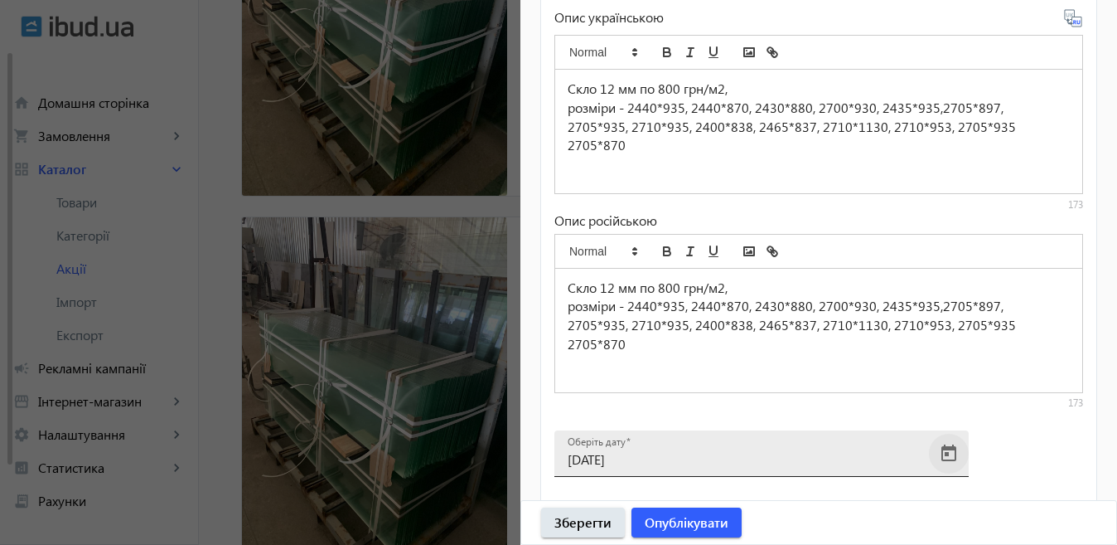
click at [953, 449] on span "Open calendar" at bounding box center [949, 454] width 40 height 40
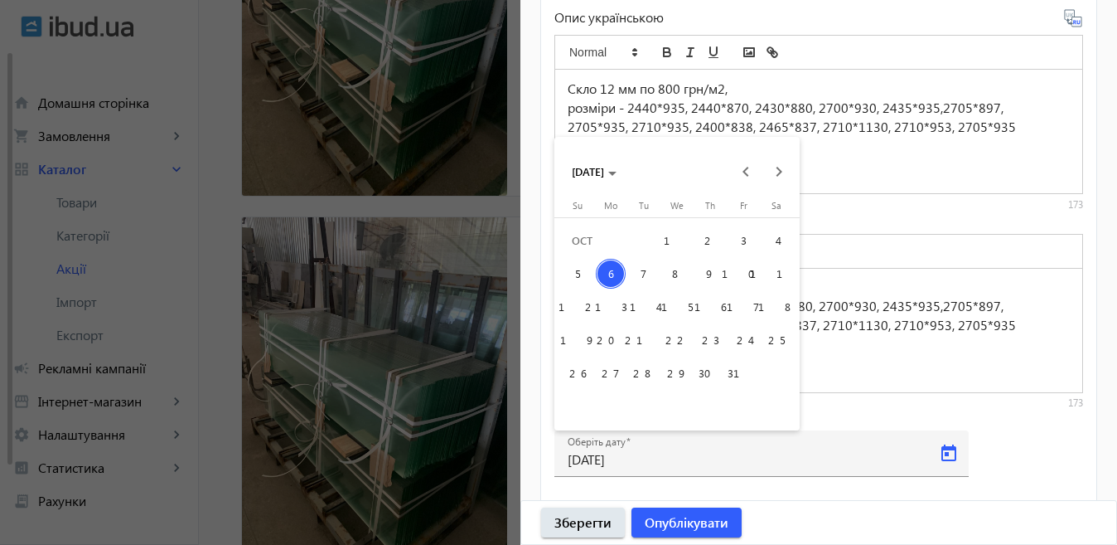
click at [715, 264] on span "9" at bounding box center [710, 274] width 30 height 30
type input "[DATE]"
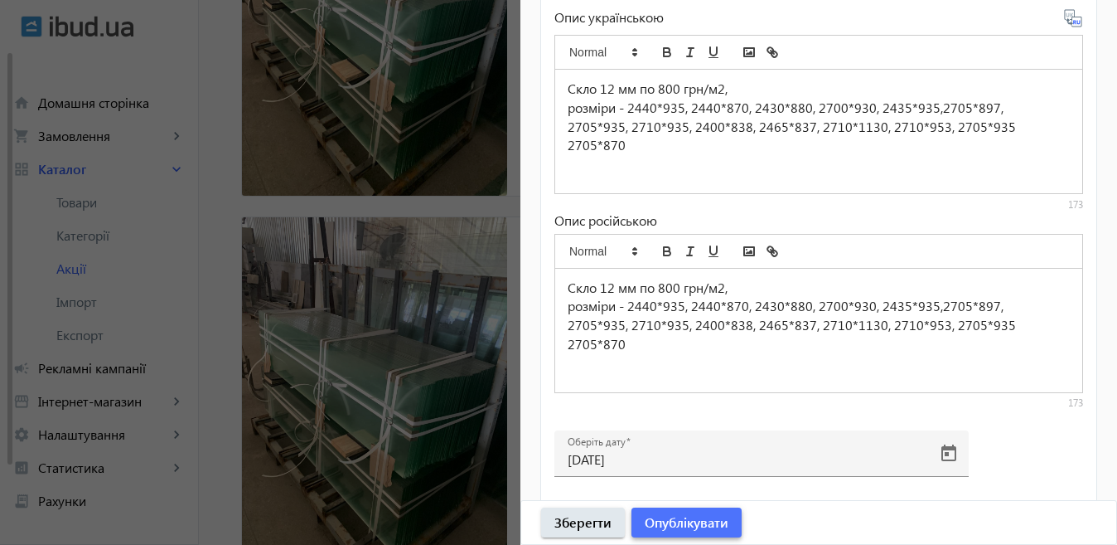
click at [695, 529] on span "Опублікувати" at bounding box center [687, 522] width 84 height 18
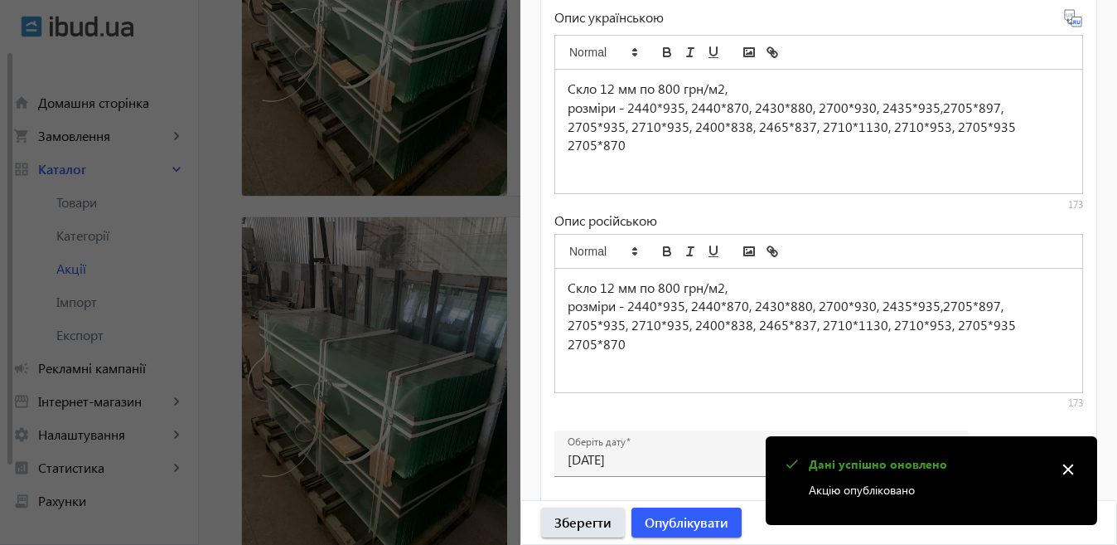
click at [384, 325] on div at bounding box center [558, 272] width 1117 height 545
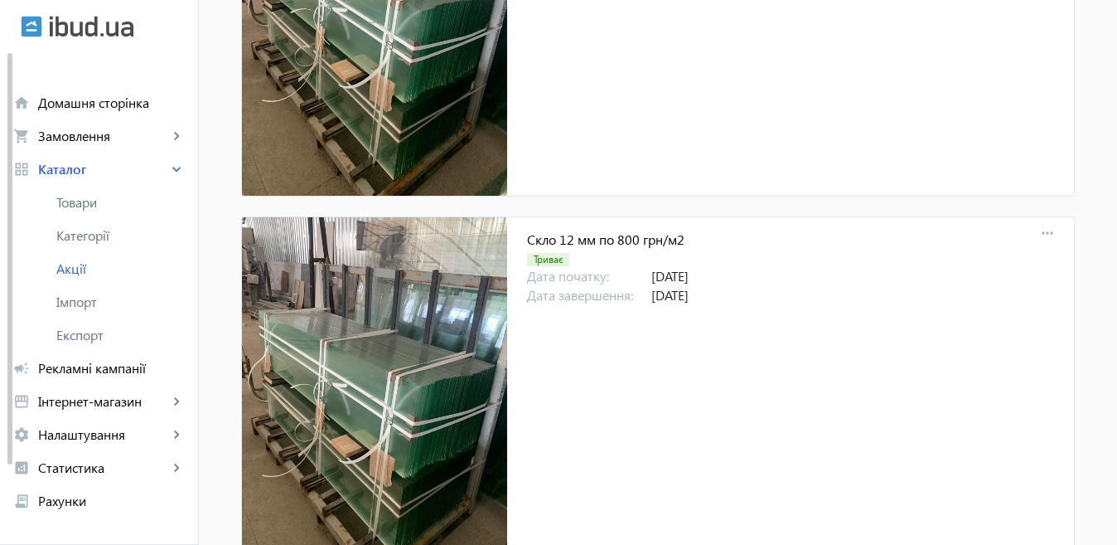
scroll to position [2211, 0]
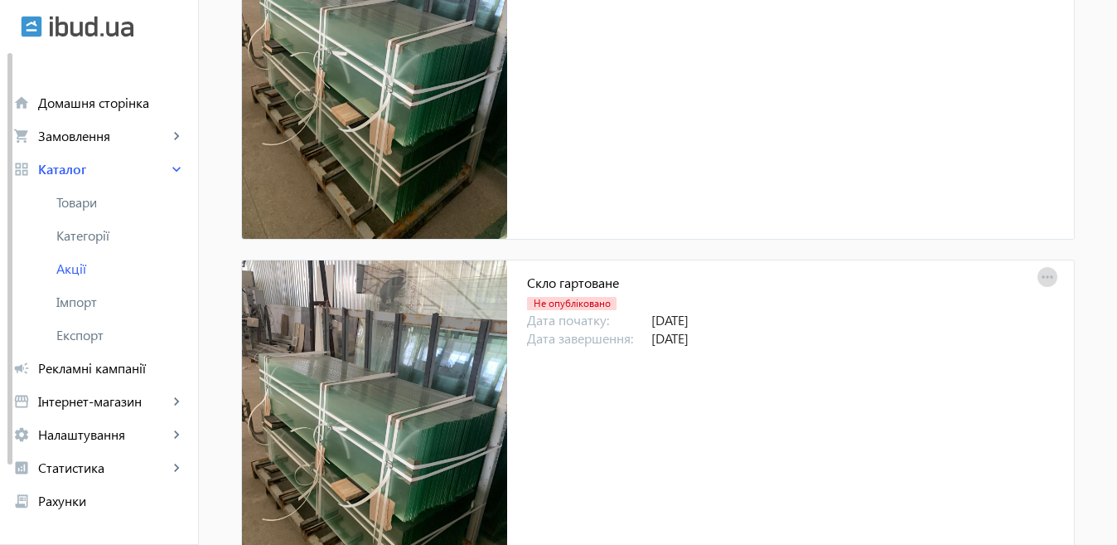
click at [1040, 274] on mat-icon "more_horiz" at bounding box center [1047, 277] width 23 height 23
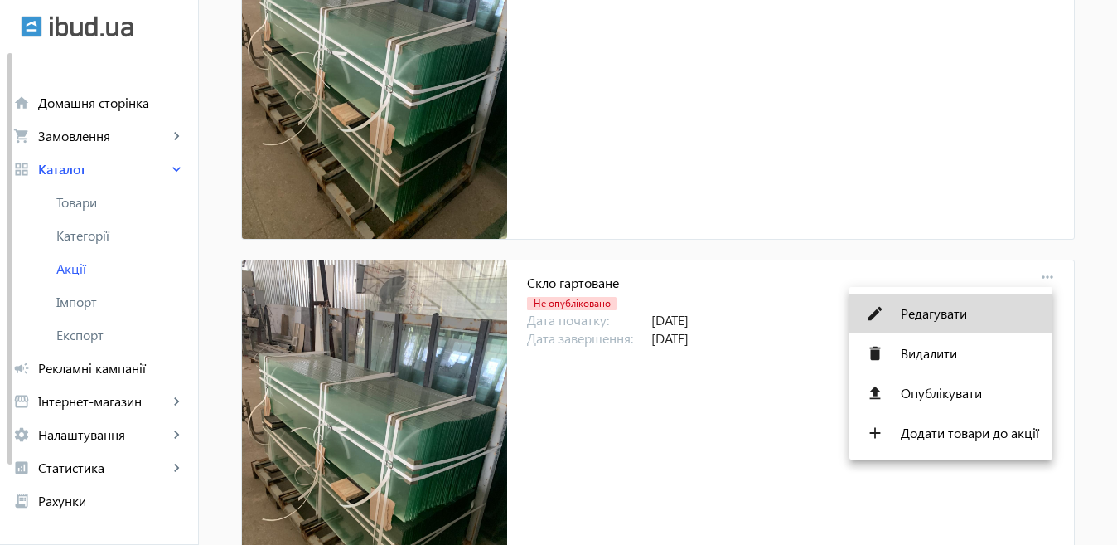
click at [933, 307] on span "Редагувати" at bounding box center [970, 313] width 138 height 13
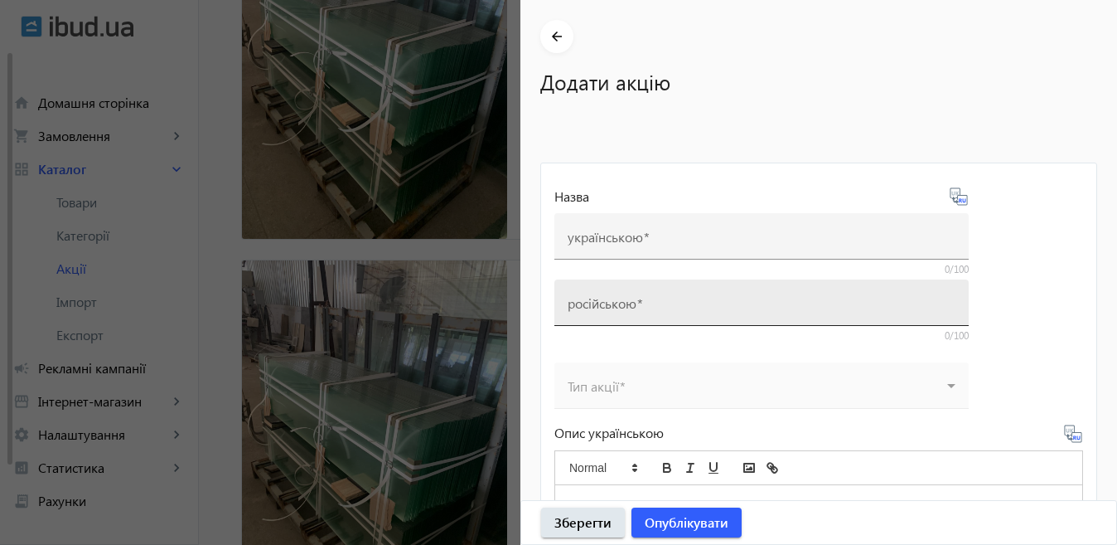
type input "Скло гартоване"
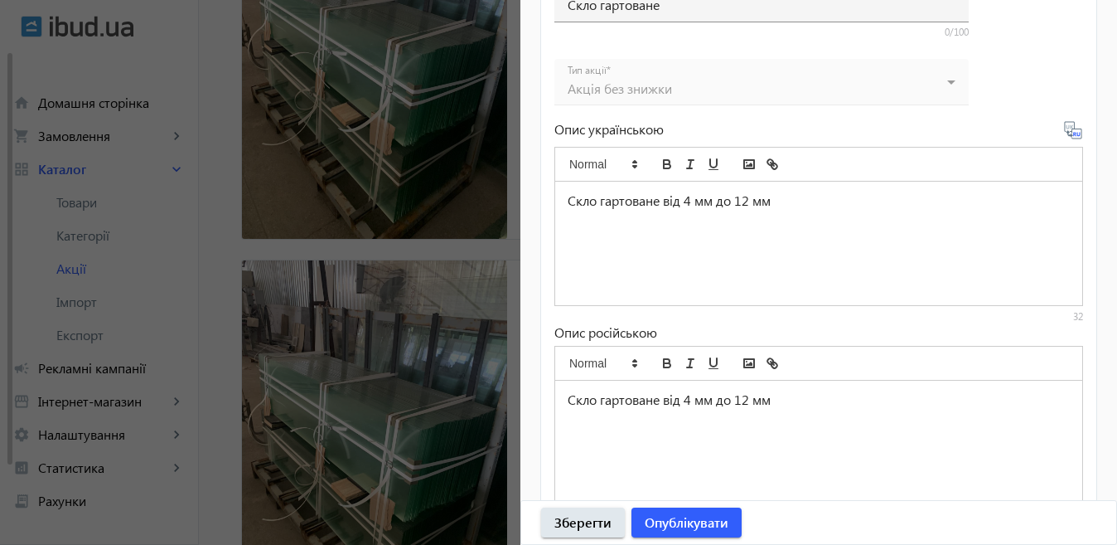
scroll to position [773, 0]
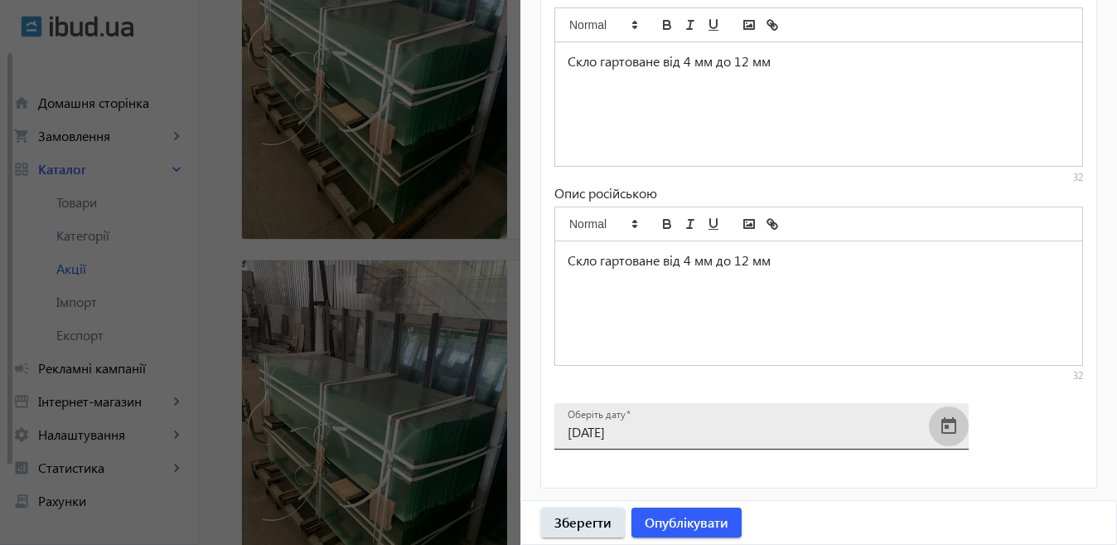
click at [947, 421] on span "Open calendar" at bounding box center [949, 426] width 40 height 40
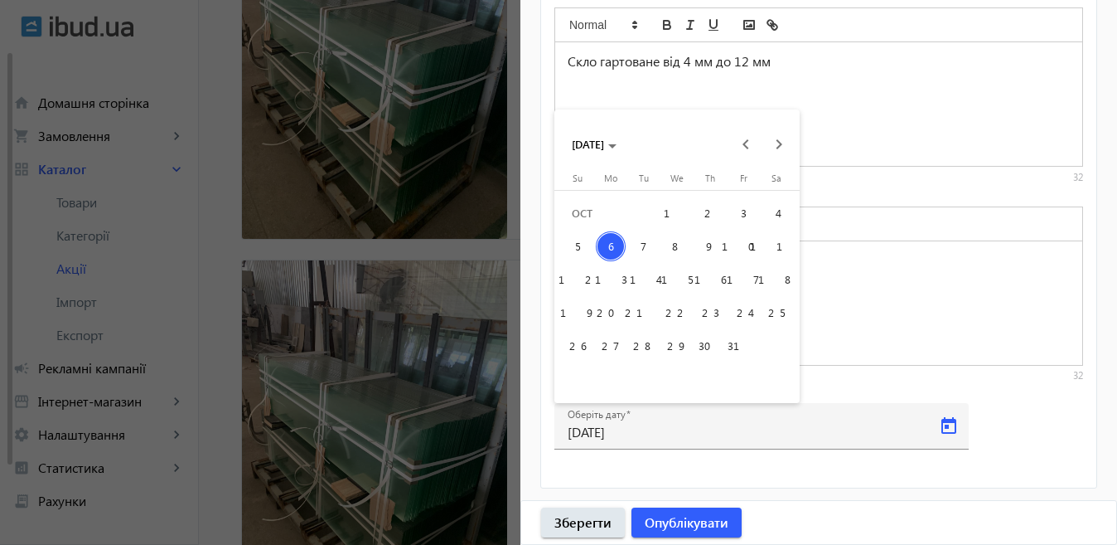
click at [715, 248] on span "9" at bounding box center [710, 246] width 30 height 30
type input "[DATE]"
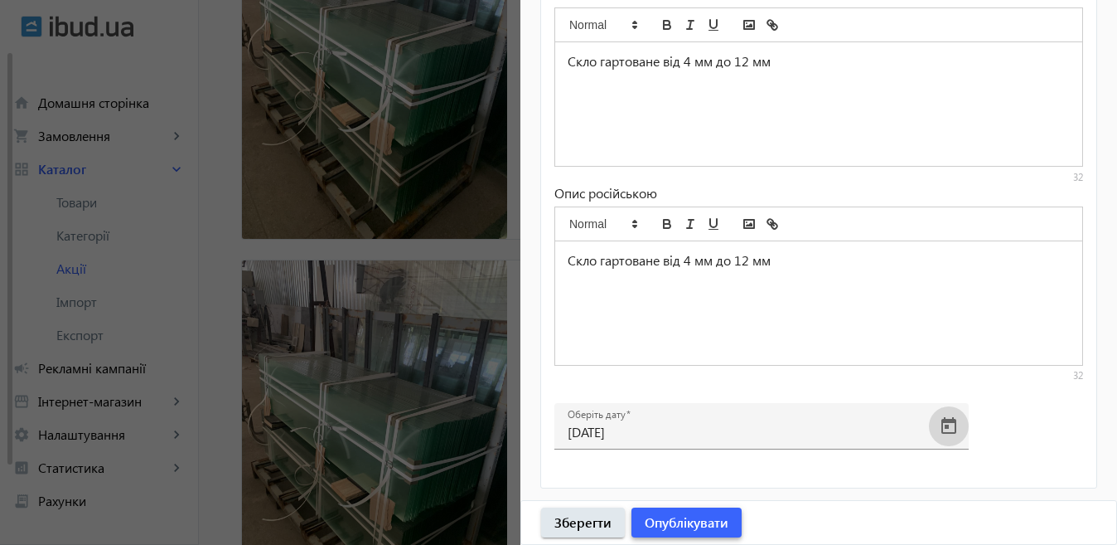
click at [691, 520] on span "Опублікувати" at bounding box center [687, 522] width 84 height 18
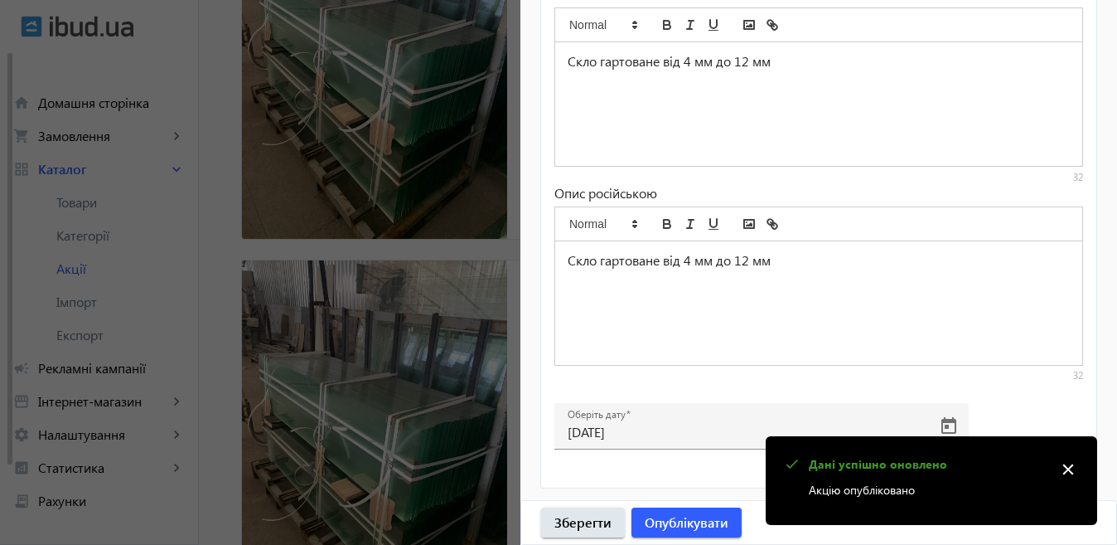
click at [323, 280] on div at bounding box center [558, 272] width 1117 height 545
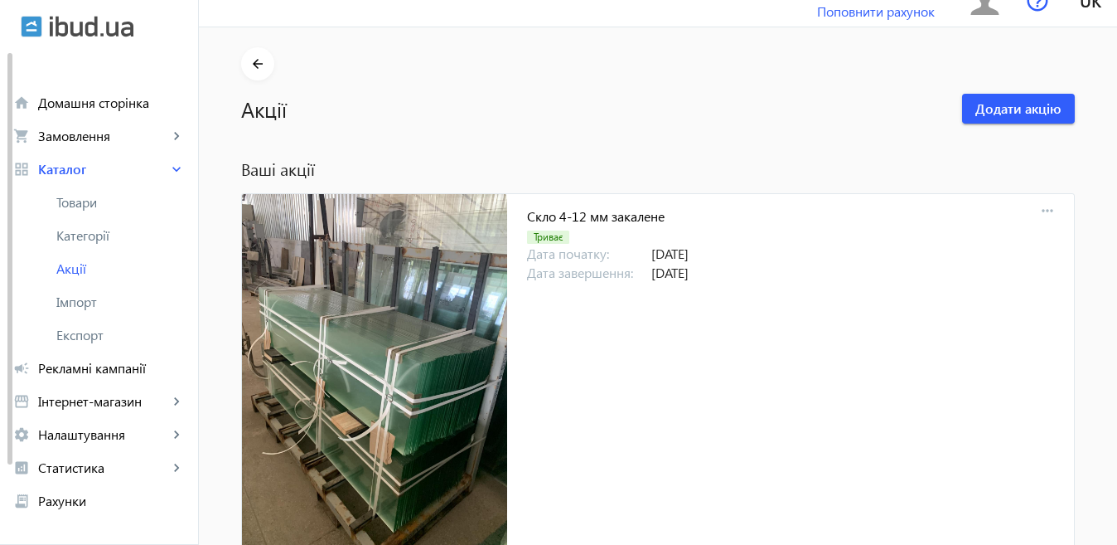
scroll to position [0, 0]
